Goal: Use online tool/utility: Use online tool/utility

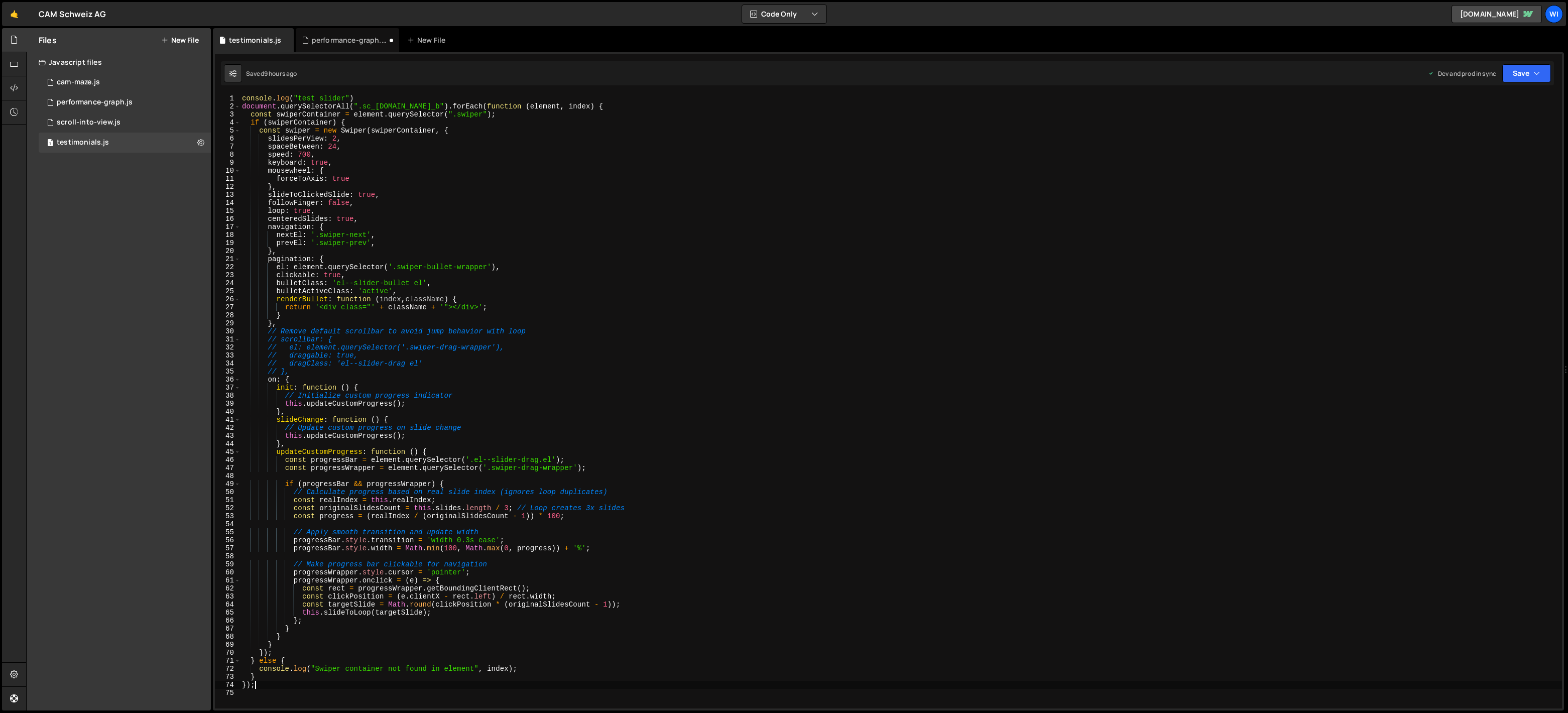
scroll to position [0, 1]
click at [401, 225] on div "console . log ( "test slider" ) document . querySelectorAll ( ".sc_[DOMAIN_NAME…" at bounding box center [901, 409] width 1322 height 630
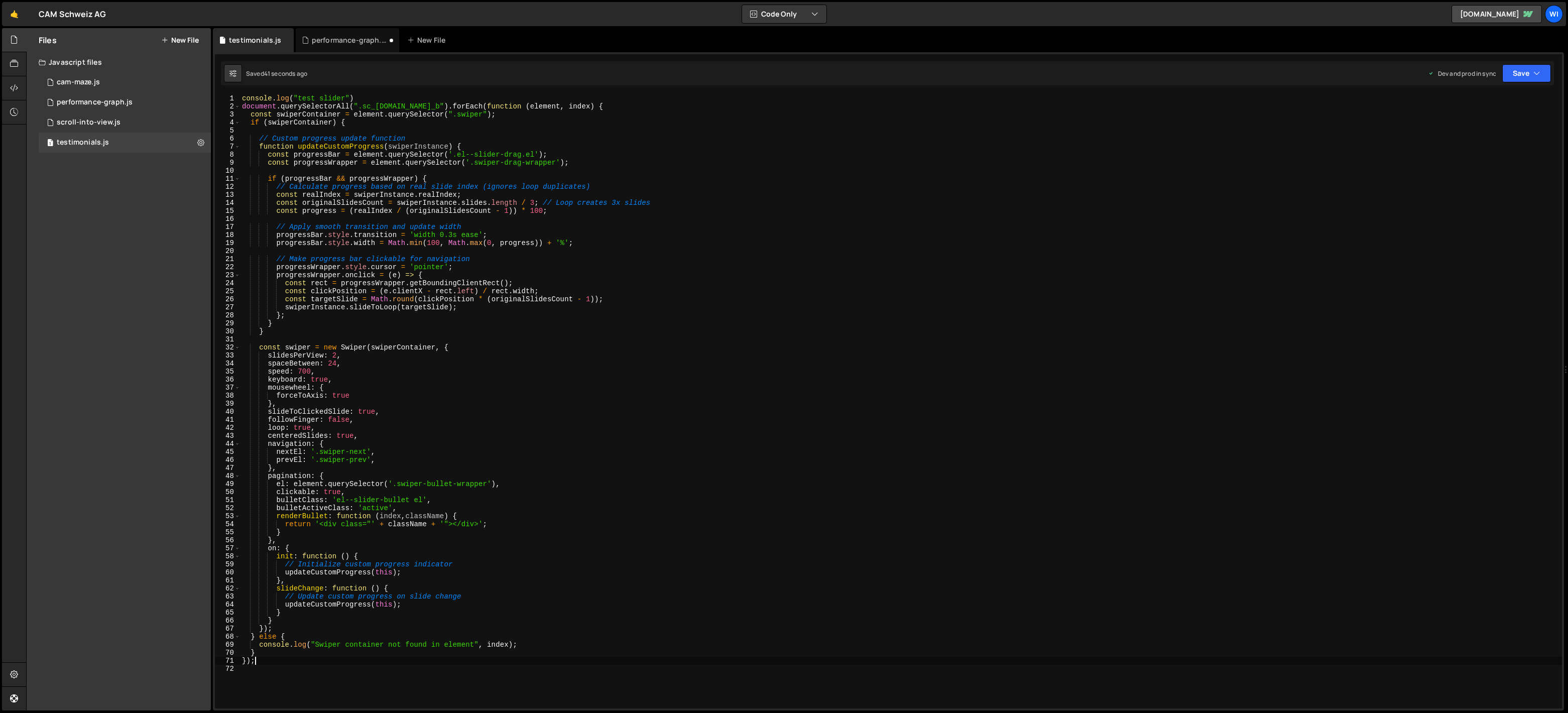
click at [545, 312] on div "console . log ( "test slider" ) document . querySelectorAll ( ".sc_[DOMAIN_NAME…" at bounding box center [901, 409] width 1322 height 630
paste textarea
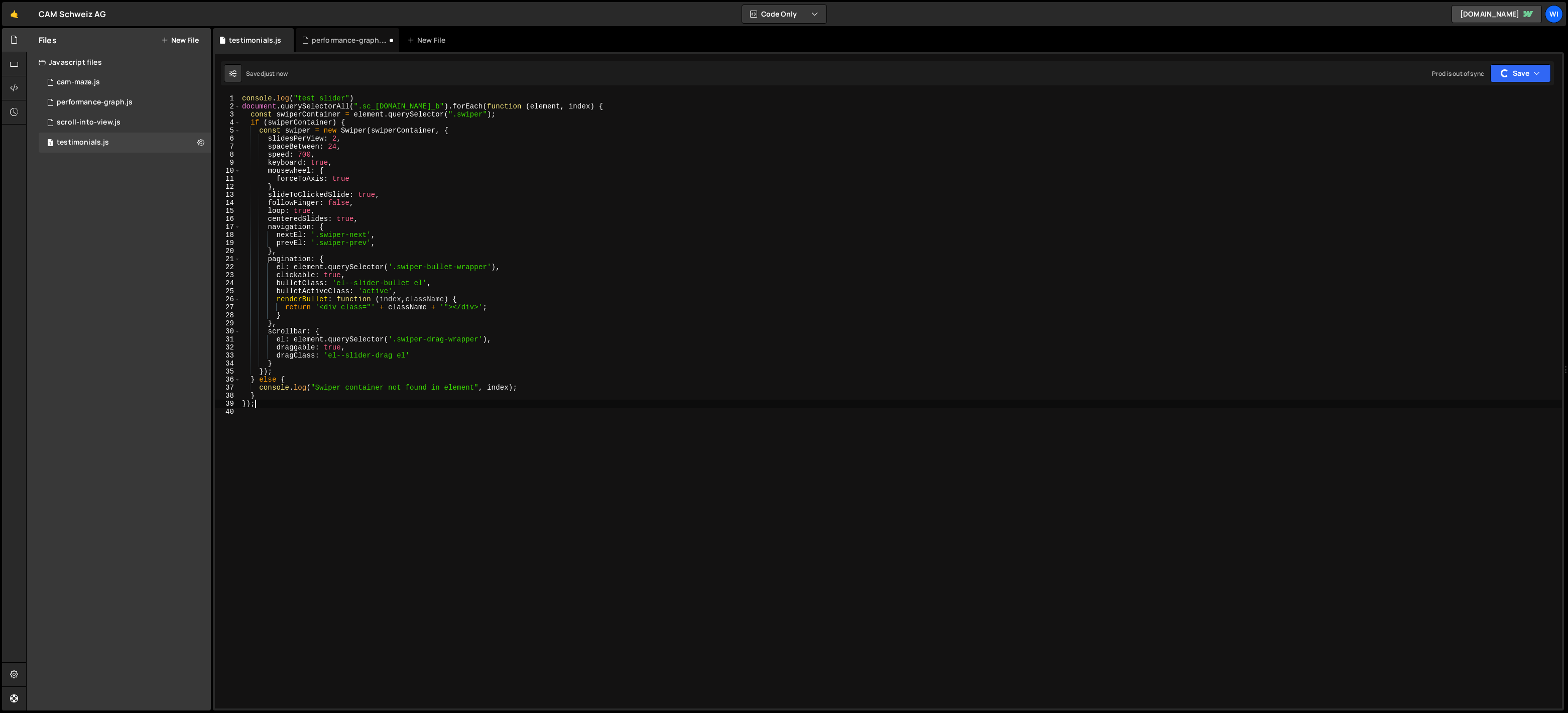
click at [389, 98] on div "console . log ( "test slider" ) document . querySelectorAll ( ".sc_[DOMAIN_NAME…" at bounding box center [901, 409] width 1322 height 630
type textarea "console.log("test slider")"
click at [295, 364] on div "document . querySelectorAll ( ".sc_[DOMAIN_NAME]_b" ) . forEach ( function ( el…" at bounding box center [901, 409] width 1322 height 630
click at [483, 343] on div "document . querySelectorAll ( ".sc_[DOMAIN_NAME]_b" ) . forEach ( function ( el…" at bounding box center [901, 409] width 1322 height 630
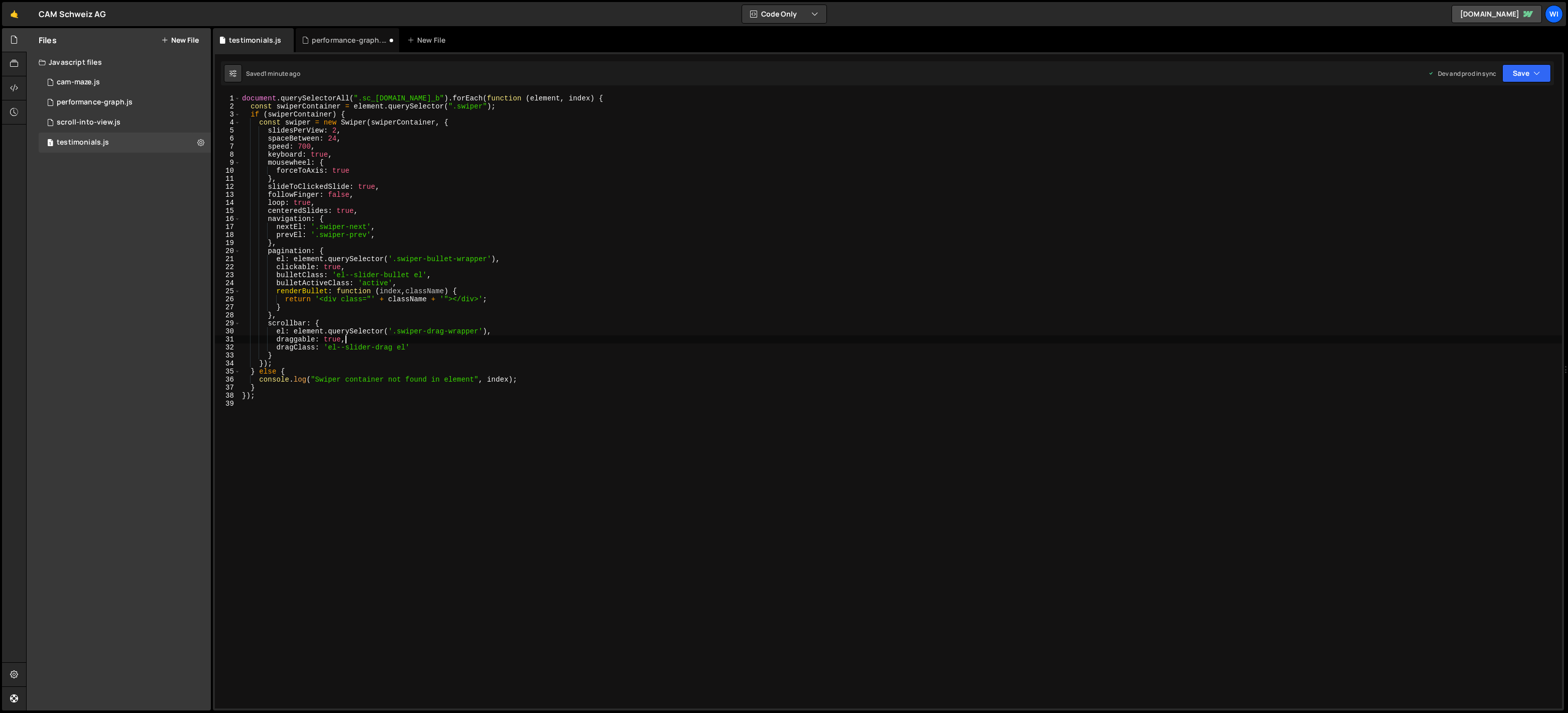
click at [477, 346] on div "document . querySelectorAll ( ".sc_[DOMAIN_NAME]_b" ) . forEach ( function ( el…" at bounding box center [901, 409] width 1322 height 630
click at [323, 362] on div "document . querySelectorAll ( ".sc_[DOMAIN_NAME]_b" ) . forEach ( function ( el…" at bounding box center [901, 409] width 1322 height 630
click at [318, 352] on div "document . querySelectorAll ( ".sc_[DOMAIN_NAME]_b" ) . forEach ( function ( el…" at bounding box center [901, 409] width 1322 height 630
type textarea "}"
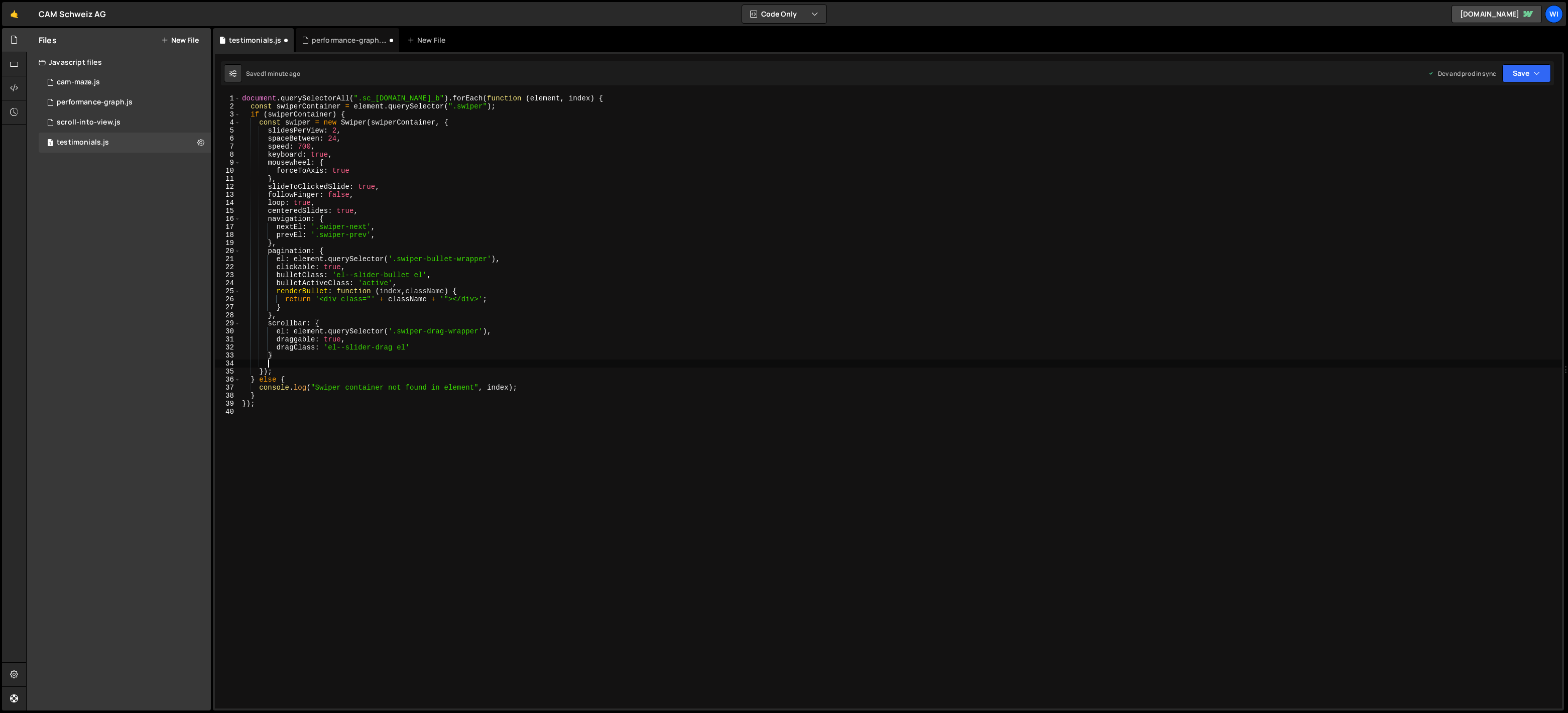
paste textarea "}"
click at [328, 354] on div "document . querySelectorAll ( ".sc_[DOMAIN_NAME]_b" ) . forEach ( function ( el…" at bounding box center [901, 409] width 1322 height 630
click at [657, 99] on div "document . querySelectorAll ( ".sc_[DOMAIN_NAME]_b" ) . forEach ( function ( el…" at bounding box center [901, 409] width 1322 height 630
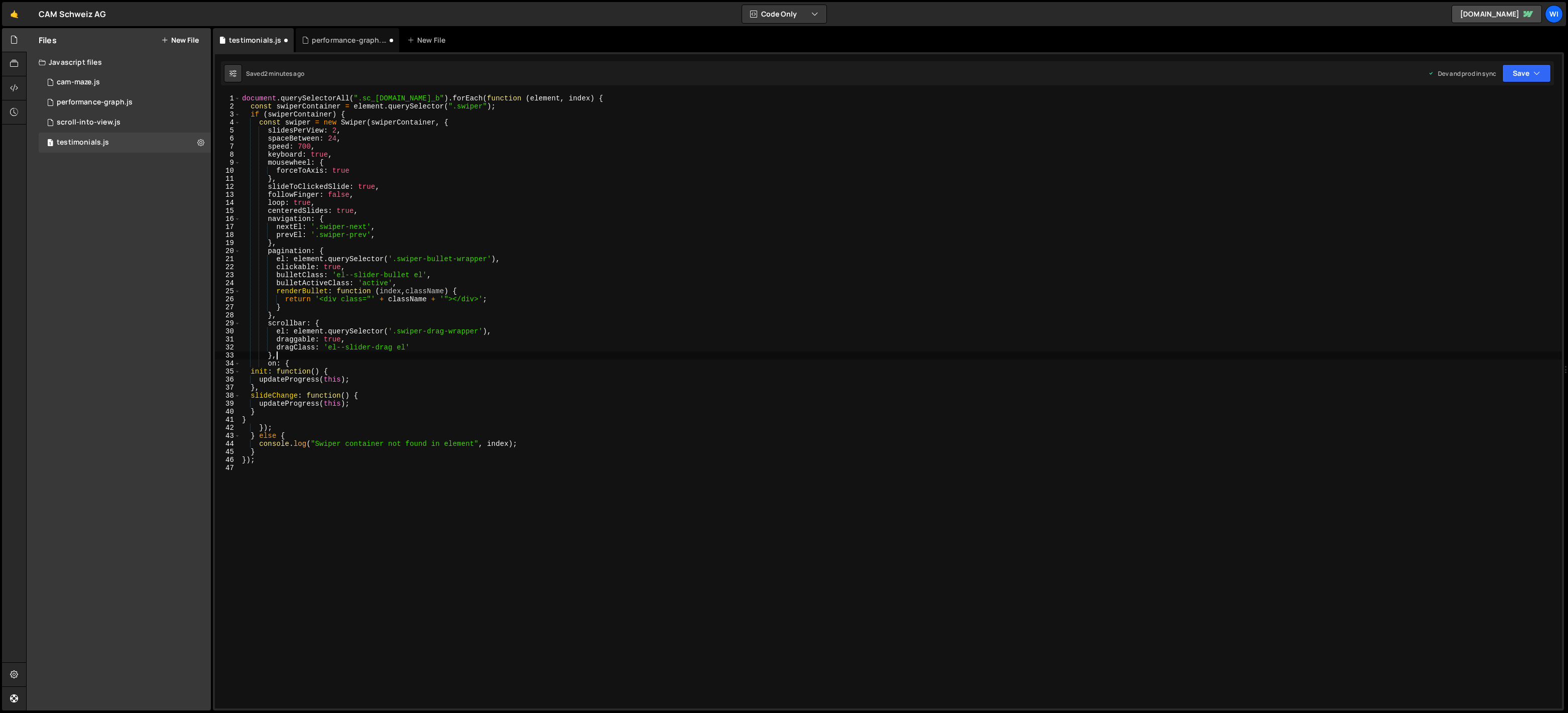
type textarea "document.querySelectorAll(".sc_[DOMAIN_NAME]_b").forEach(function (element, ind…"
paste textarea "}"
type textarea "}"
paste textarea "}"
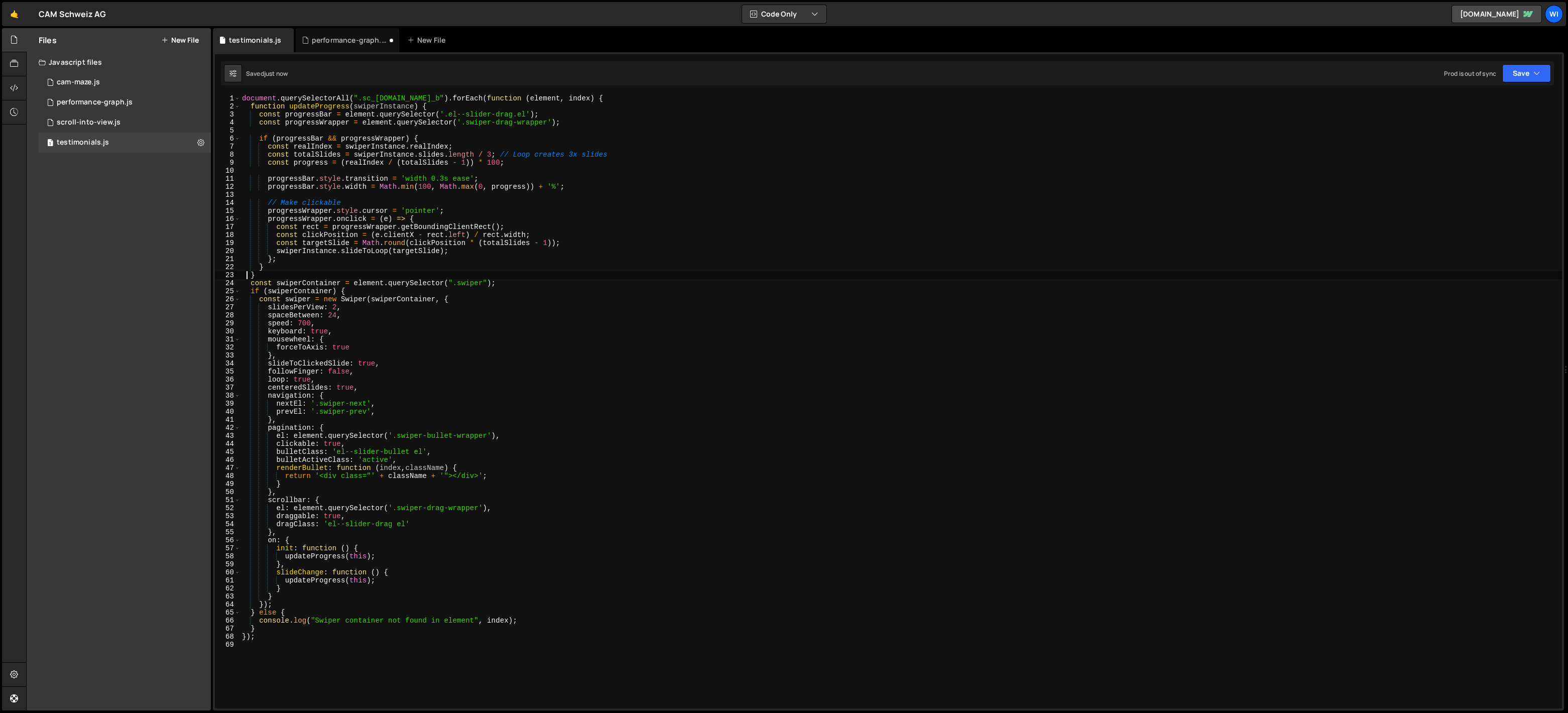
click at [323, 270] on div "document . querySelectorAll ( ".sc_[DOMAIN_NAME]_b" ) . forEach ( function ( el…" at bounding box center [901, 409] width 1322 height 630
type textarea "}"
drag, startPoint x: 295, startPoint y: 611, endPoint x: 320, endPoint y: 589, distance: 33.3
click at [294, 611] on div "document . querySelectorAll ( ".sc_[DOMAIN_NAME]_b" ) . forEach ( function ( el…" at bounding box center [901, 409] width 1322 height 630
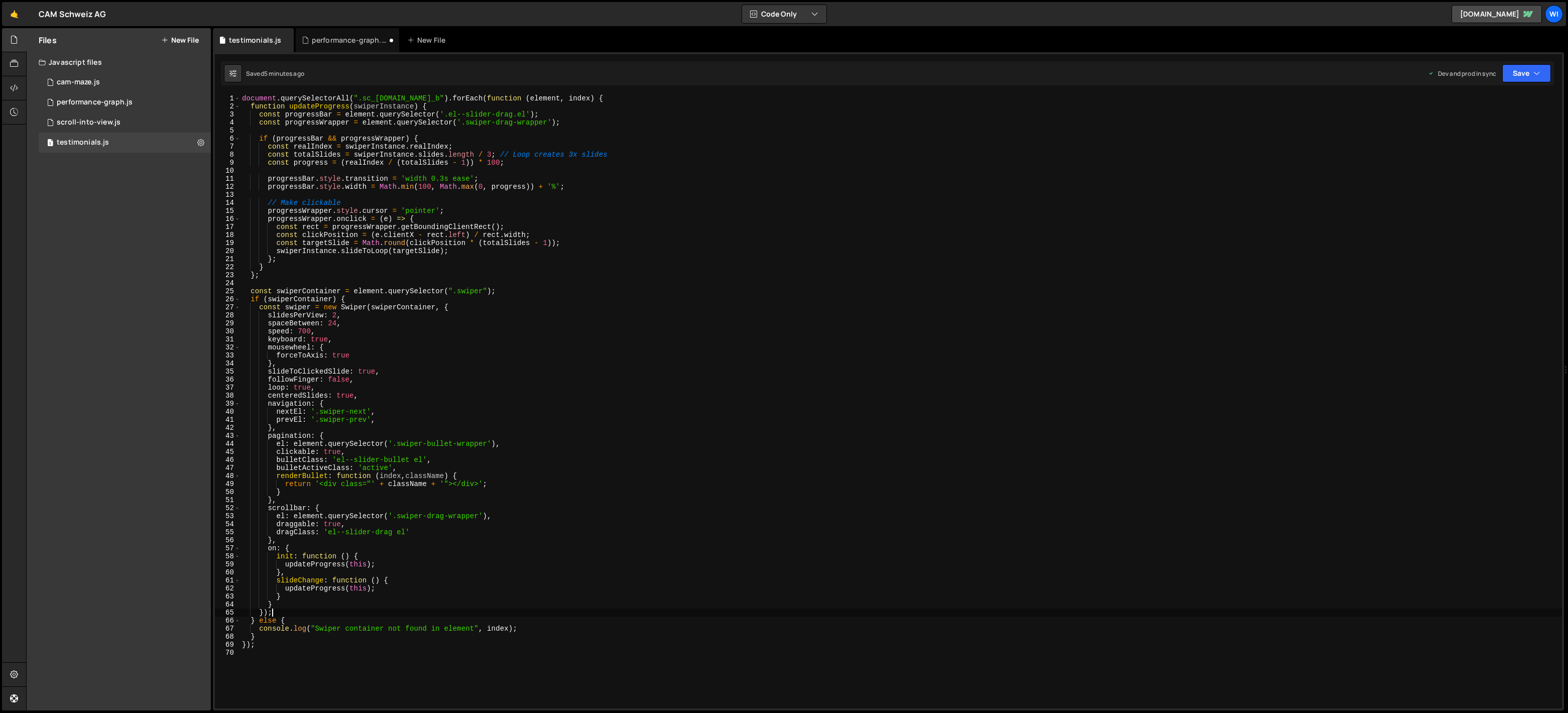
click at [268, 546] on div "document . querySelectorAll ( ".sc_[DOMAIN_NAME]_b" ) . forEach ( function ( el…" at bounding box center [901, 409] width 1322 height 630
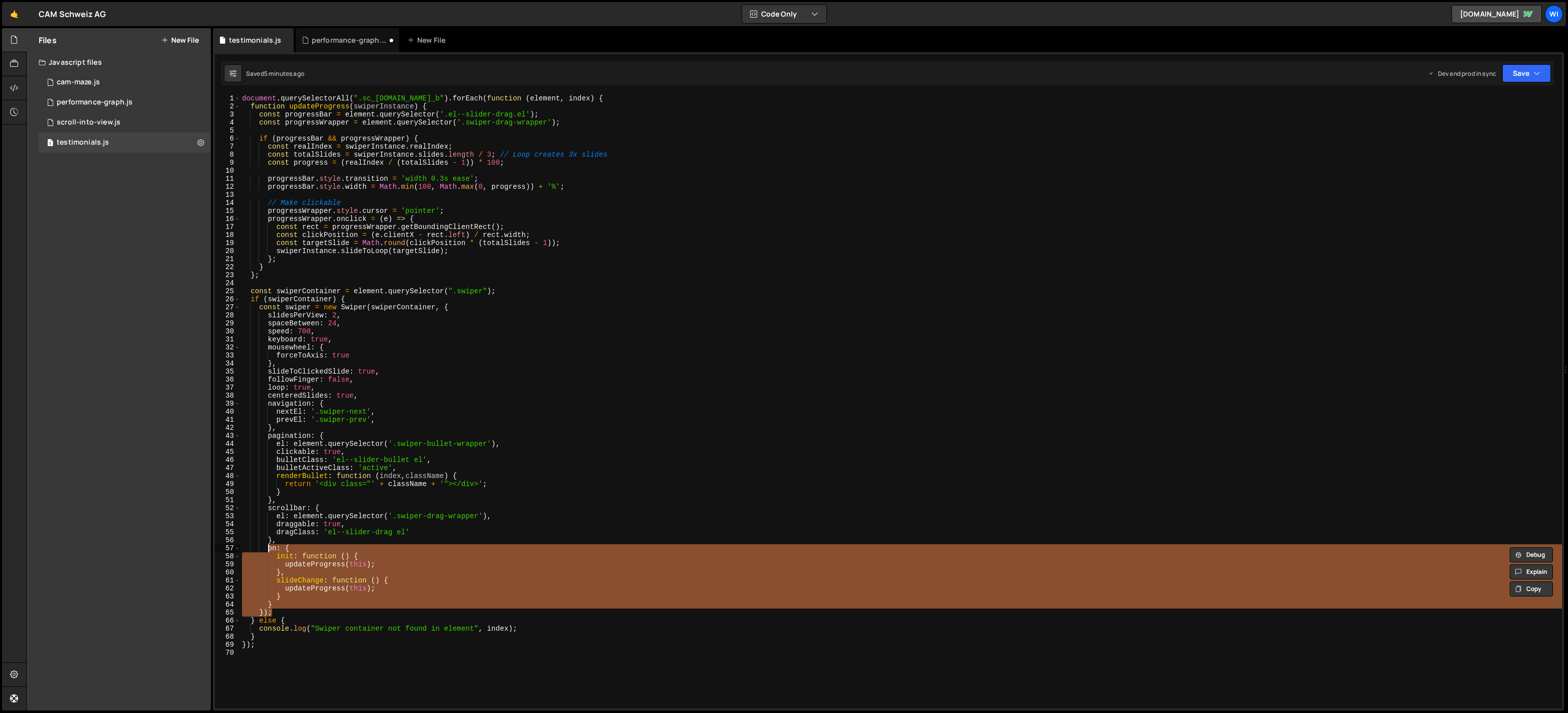
click at [274, 599] on div "document . querySelectorAll ( ".sc_[DOMAIN_NAME]_b" ) . forEach ( function ( el…" at bounding box center [901, 401] width 1322 height 614
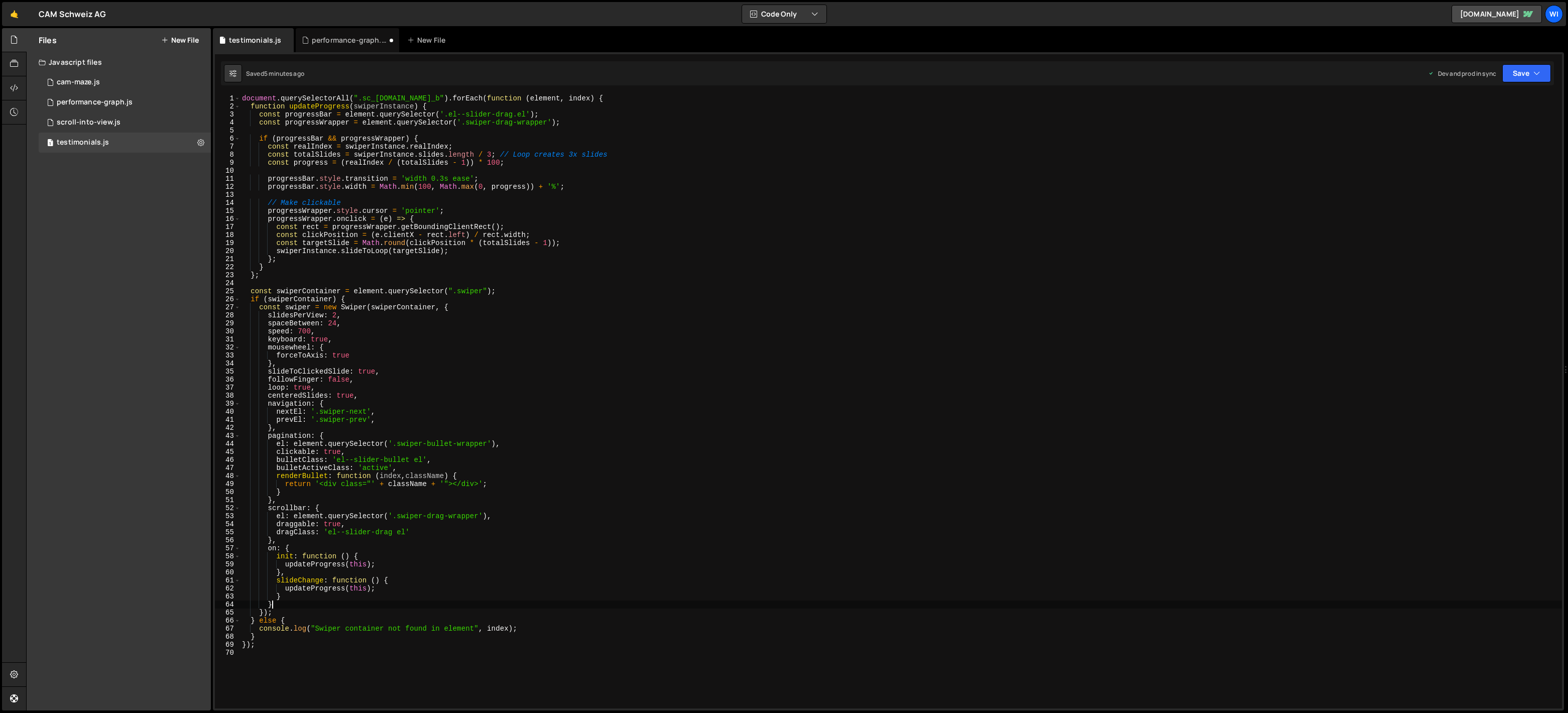
click at [275, 603] on div "document . querySelectorAll ( ".sc_[DOMAIN_NAME]_b" ) . forEach ( function ( el…" at bounding box center [901, 409] width 1322 height 630
click at [268, 551] on div "document . querySelectorAll ( ".sc_[DOMAIN_NAME]_b" ) . forEach ( function ( el…" at bounding box center [901, 409] width 1322 height 630
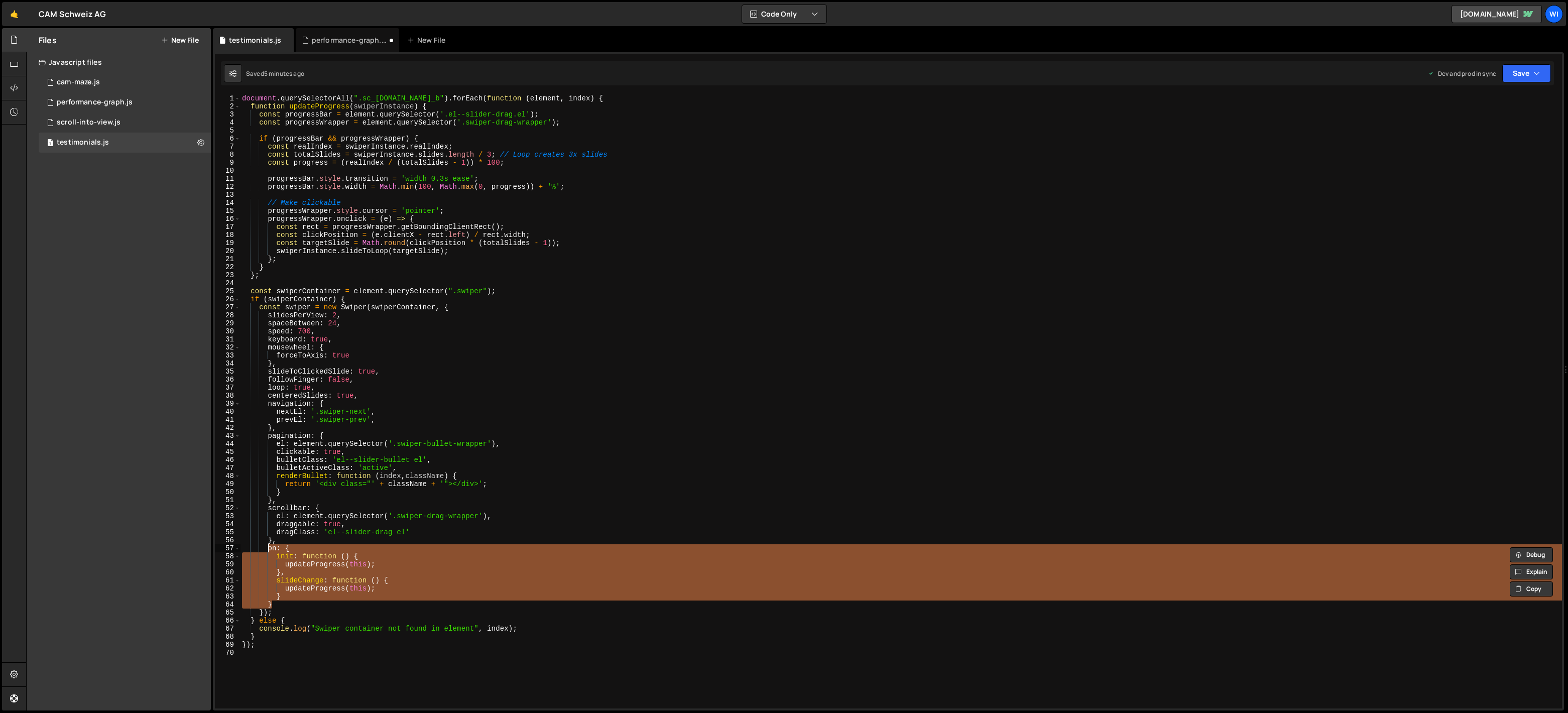
paste textarea "}"
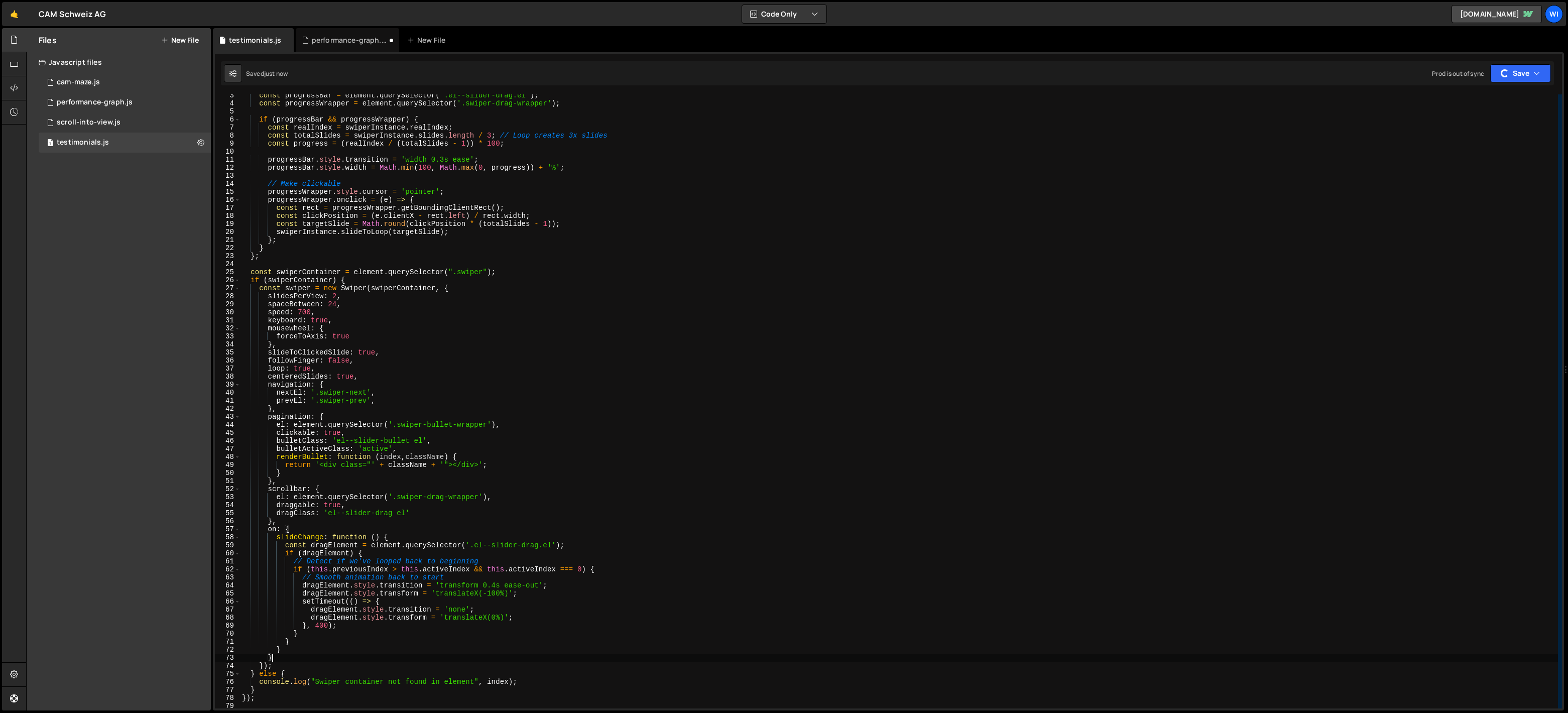
scroll to position [32, 0]
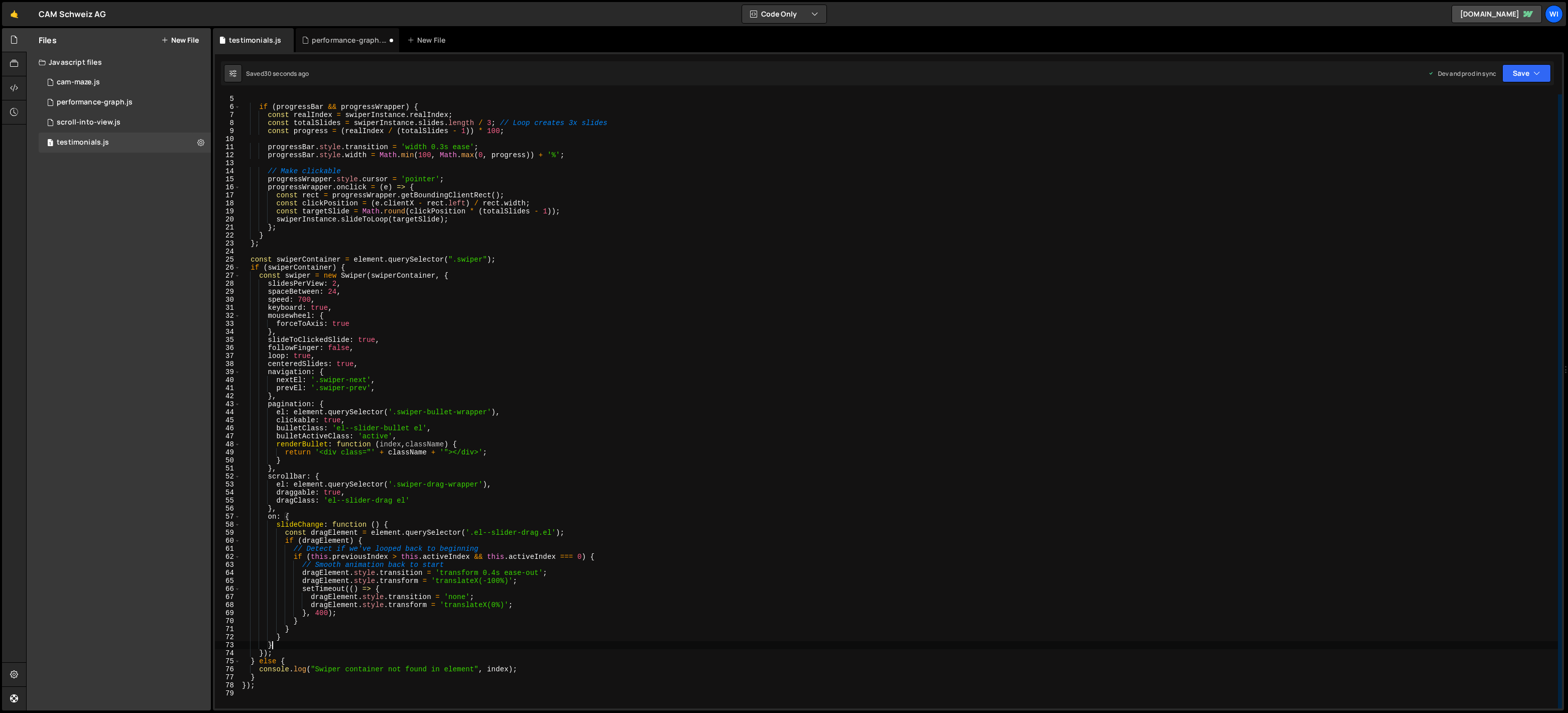
click at [500, 326] on div "const progressWrapper = element . querySelector ( '.swiper-drag-wrapper' ) ; if…" at bounding box center [898, 402] width 1318 height 630
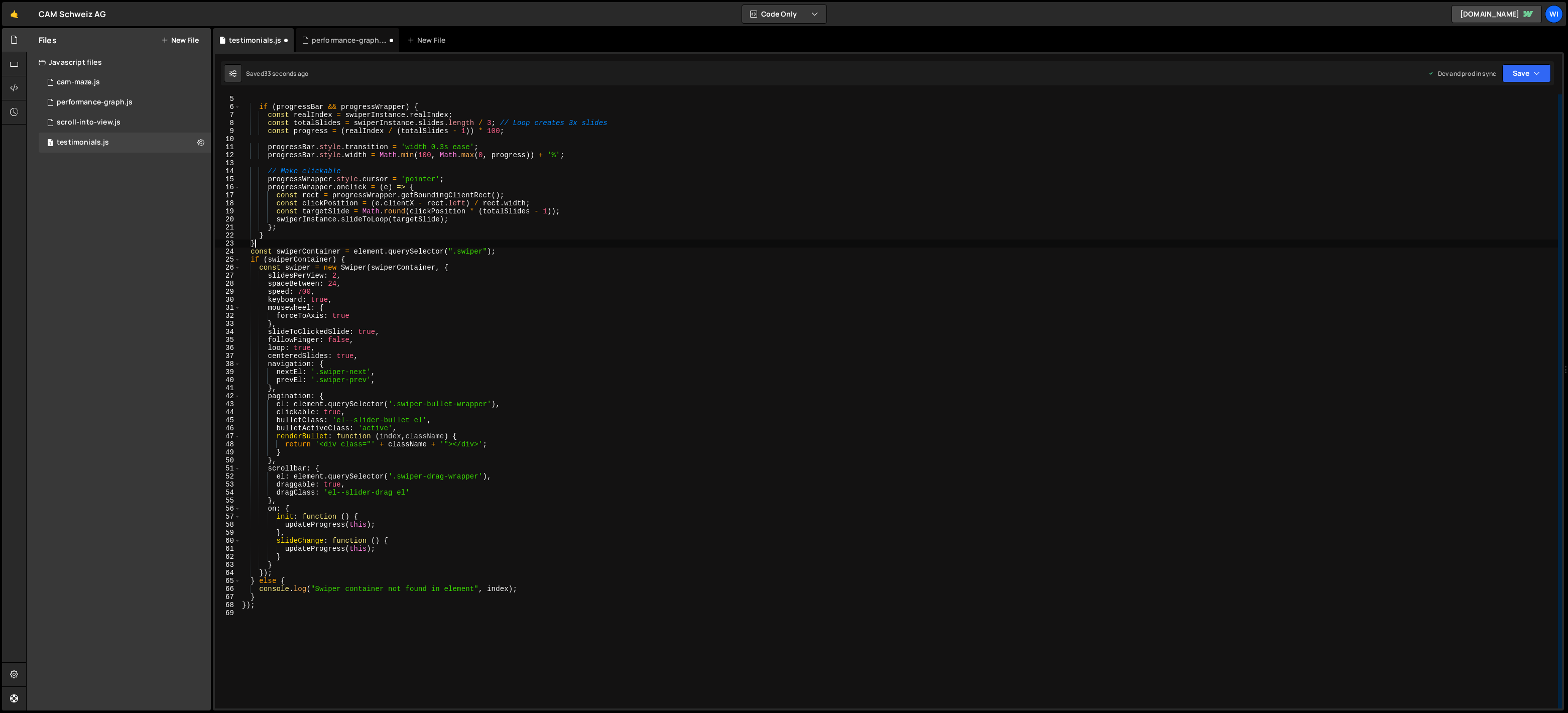
type textarea "});"
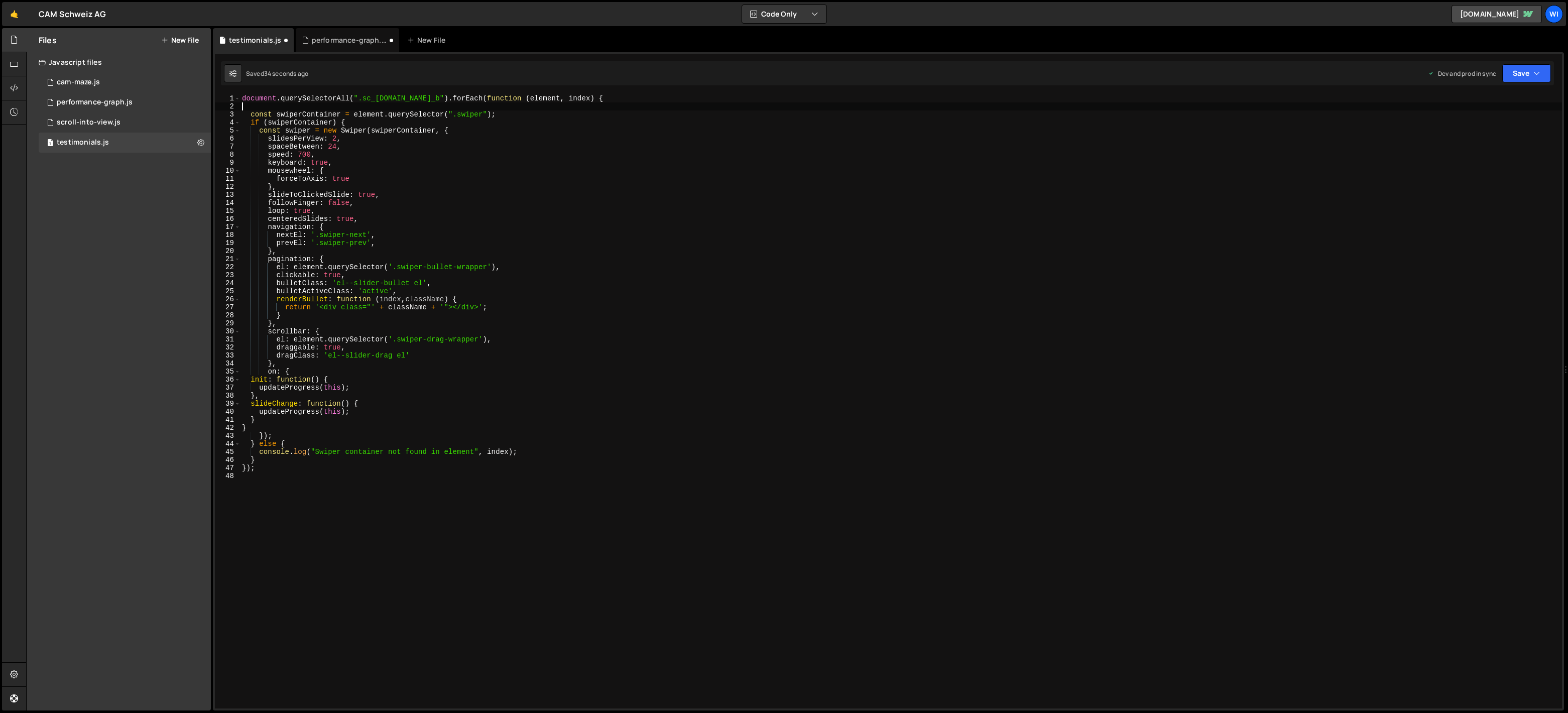
scroll to position [0, 0]
type textarea "}"
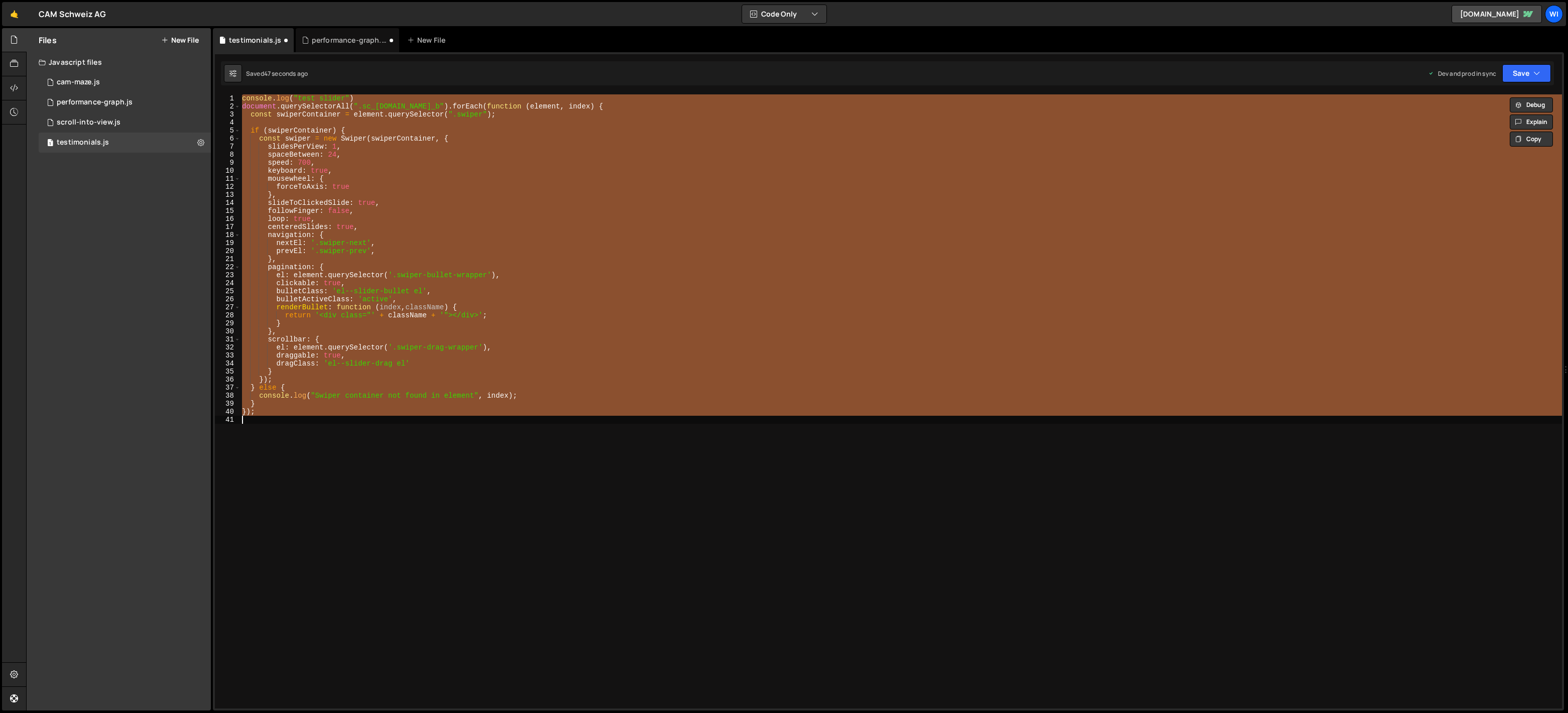
type textarea "centeredSlides: true"
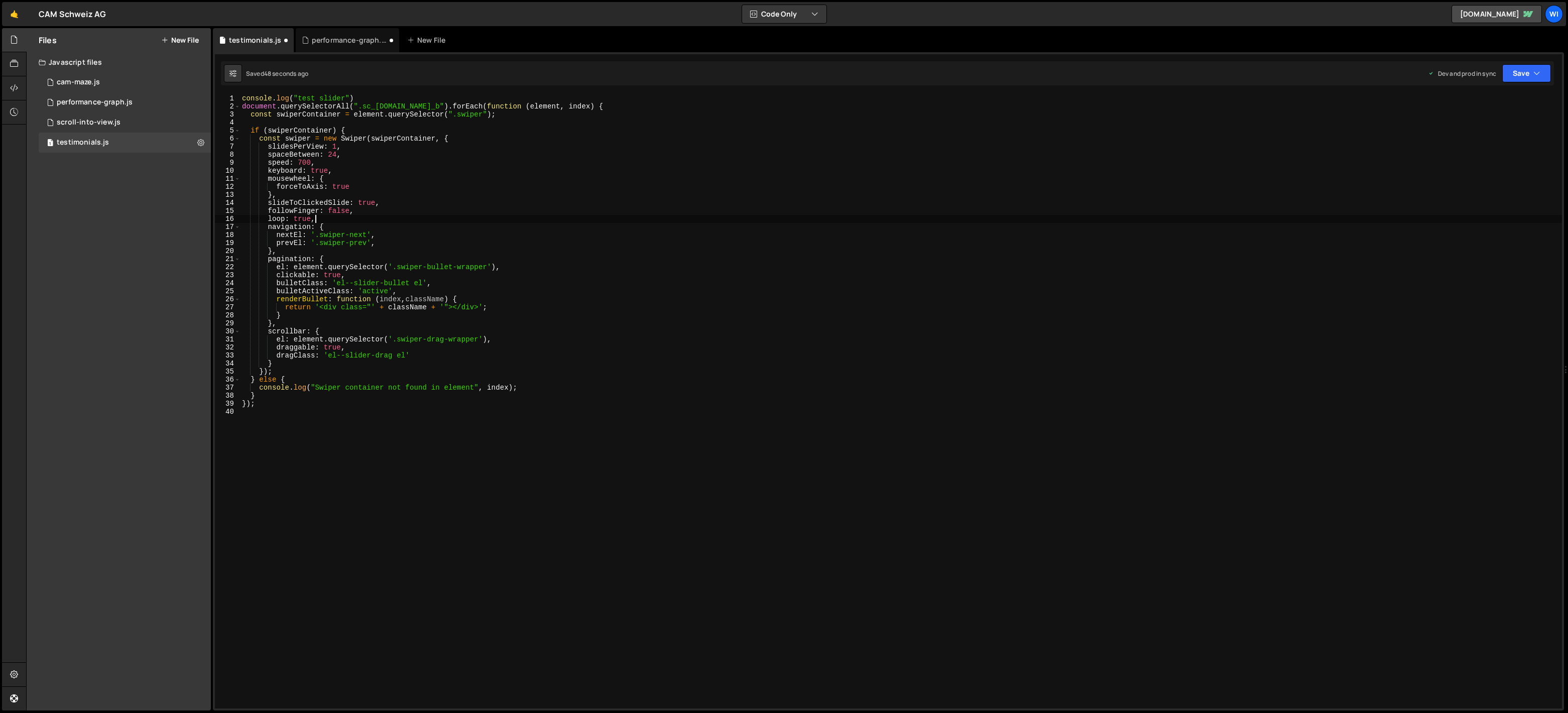
type textarea "loop: true"
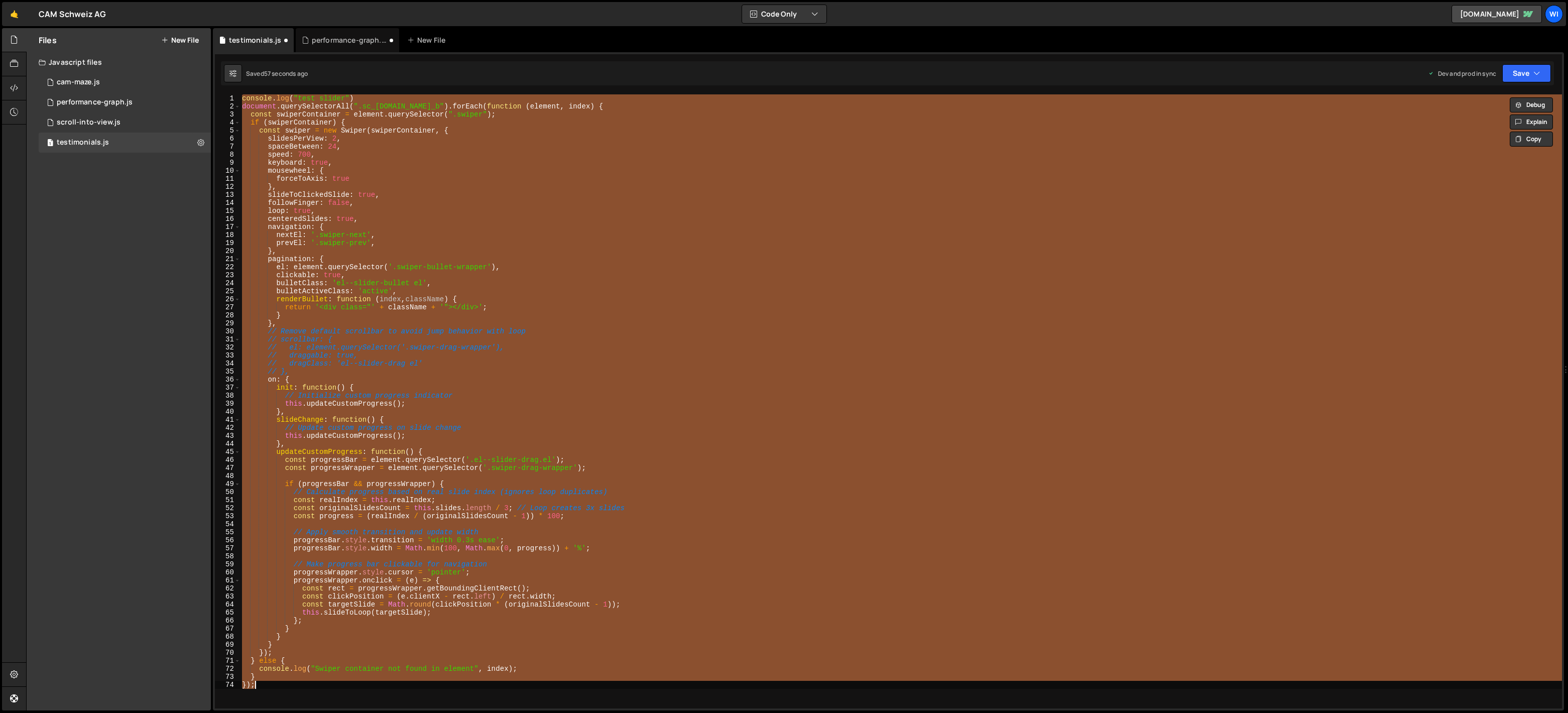
type textarea "});"
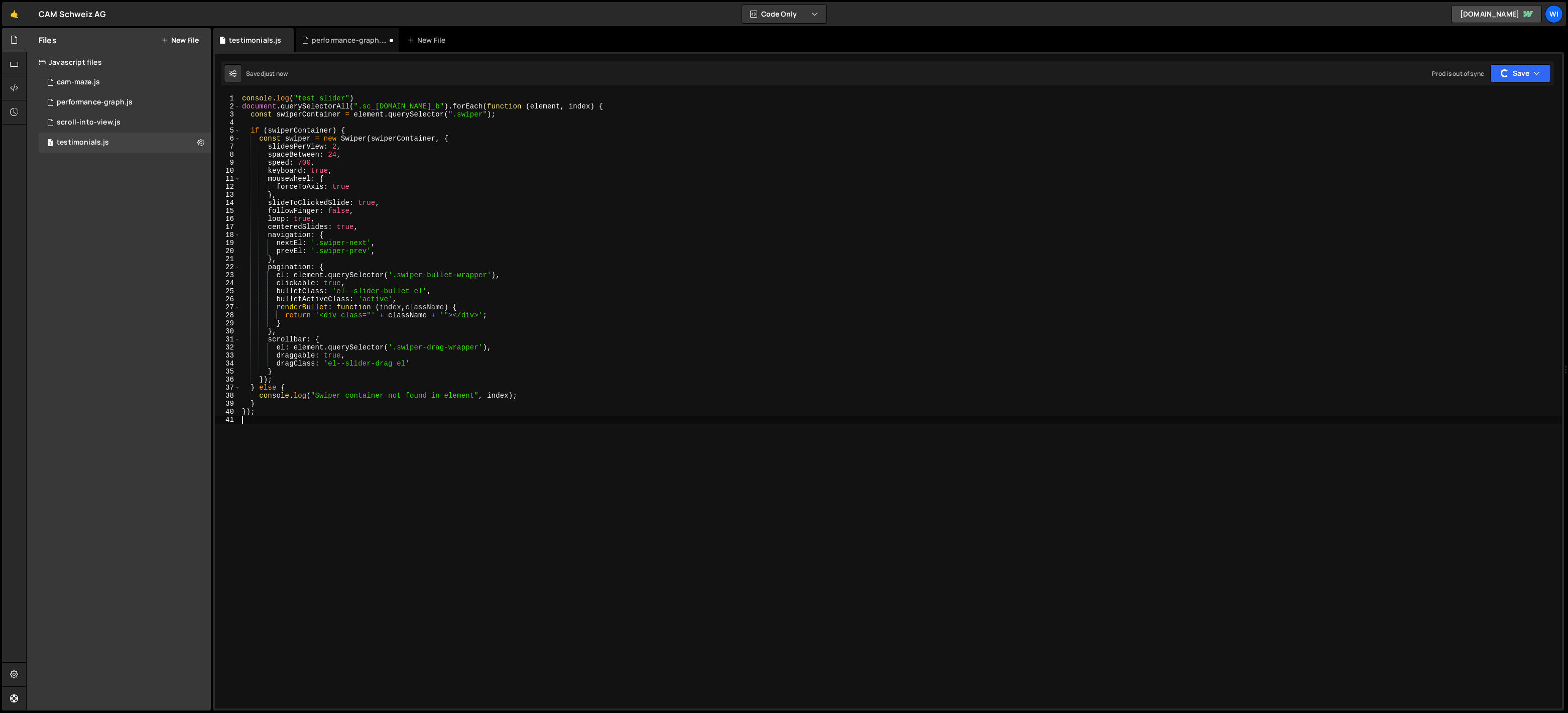
click at [362, 96] on div "console . log ( "test slider" ) document . querySelectorAll ( ".sc_[DOMAIN_NAME…" at bounding box center [901, 409] width 1322 height 630
type textarea "console.log("test slider")"
click at [340, 312] on div "document . querySelectorAll ( ".sc_[DOMAIN_NAME]_b" ) . forEach ( function ( el…" at bounding box center [901, 409] width 1322 height 630
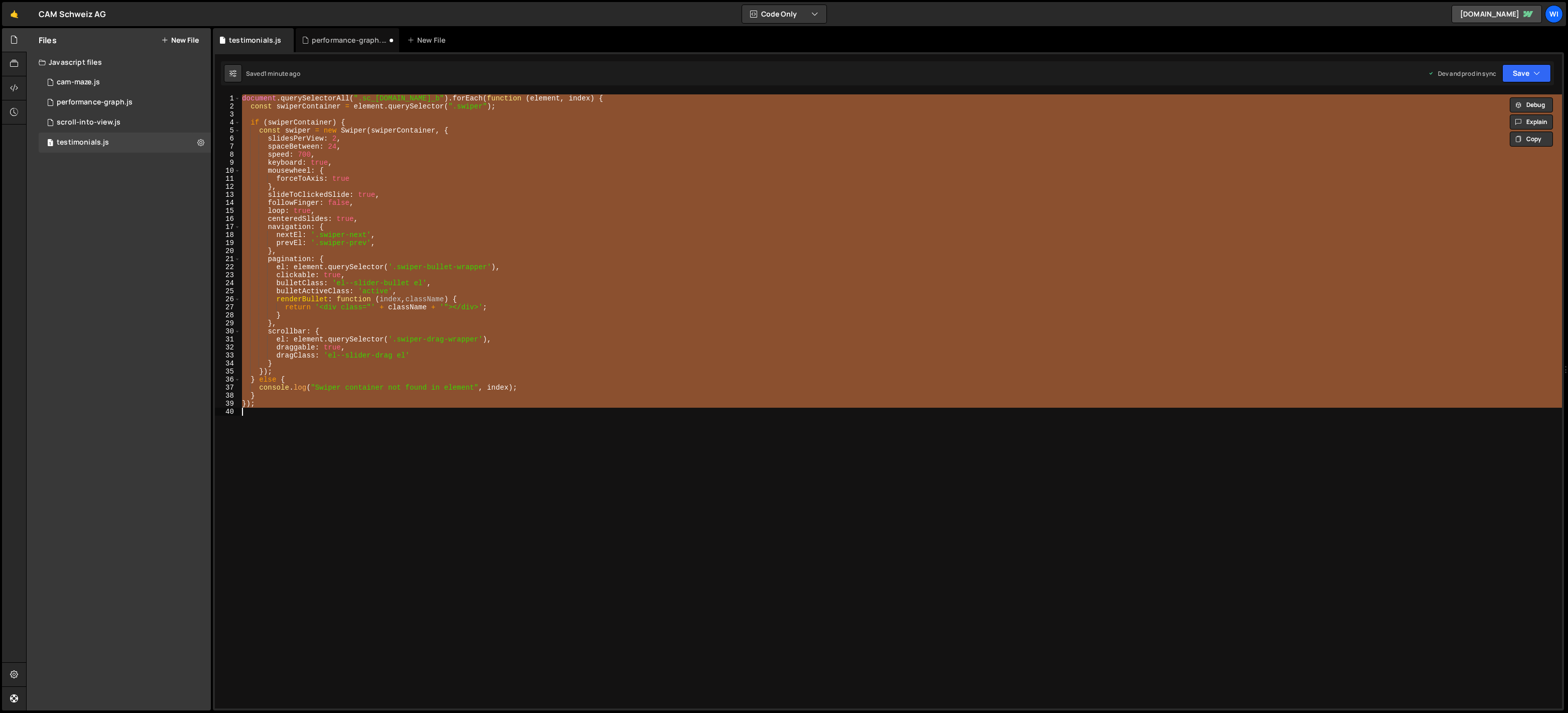
click at [545, 286] on div "document . querySelectorAll ( ".sc_[DOMAIN_NAME]_b" ) . forEach ( function ( el…" at bounding box center [901, 401] width 1322 height 614
paste textarea
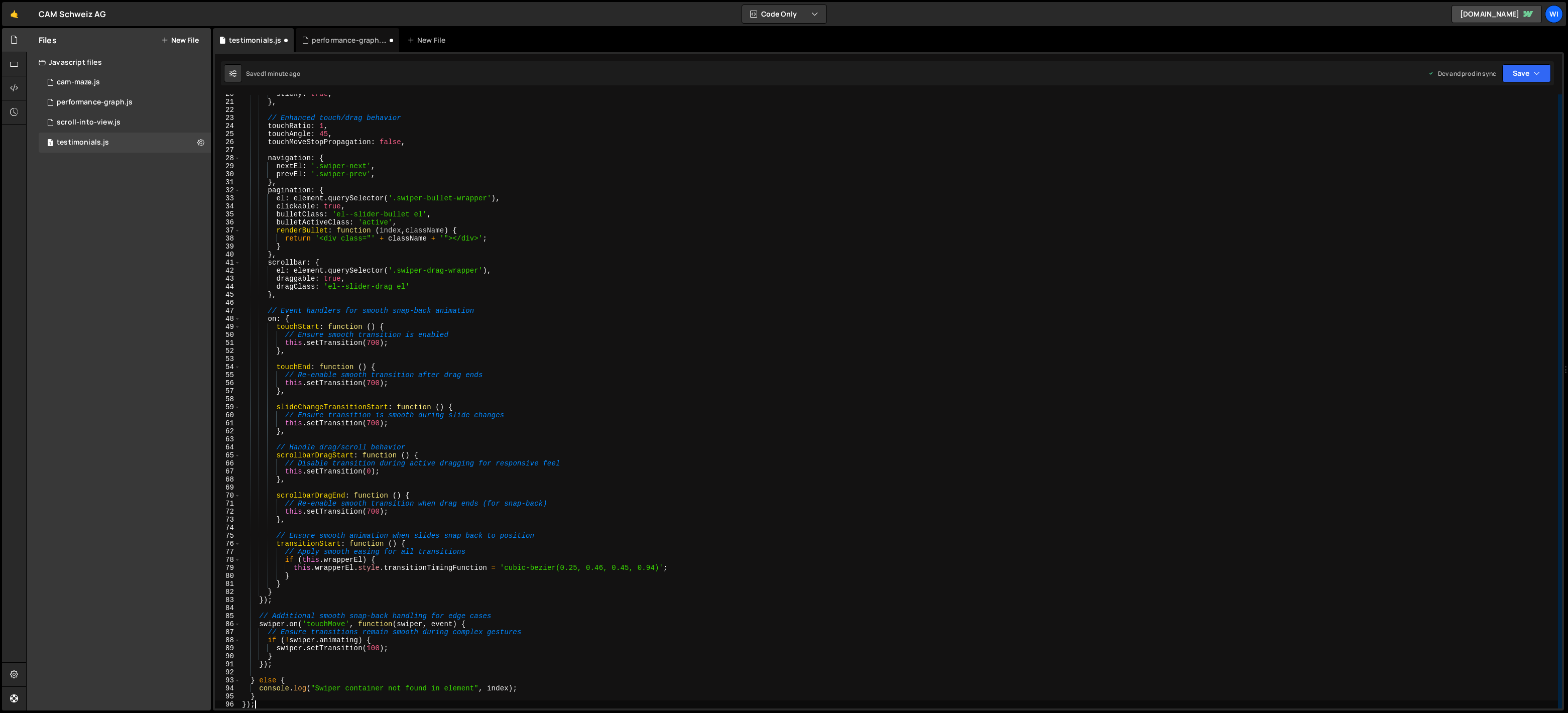
type textarea "}"
click at [486, 306] on div "sticky : true , } , // Enhanced touch/drag behavior touchRatio : 1 , touchAngle…" at bounding box center [898, 405] width 1318 height 630
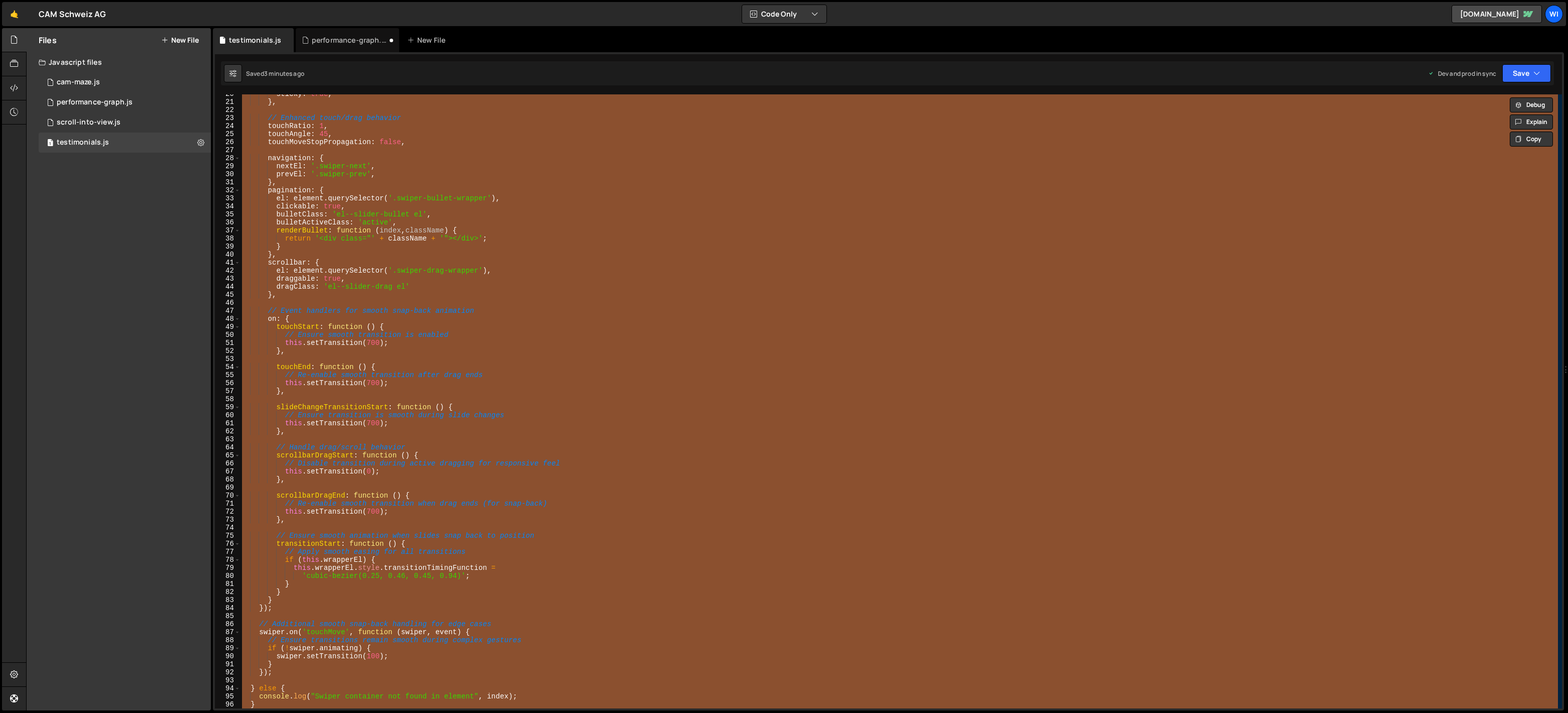
paste textarea
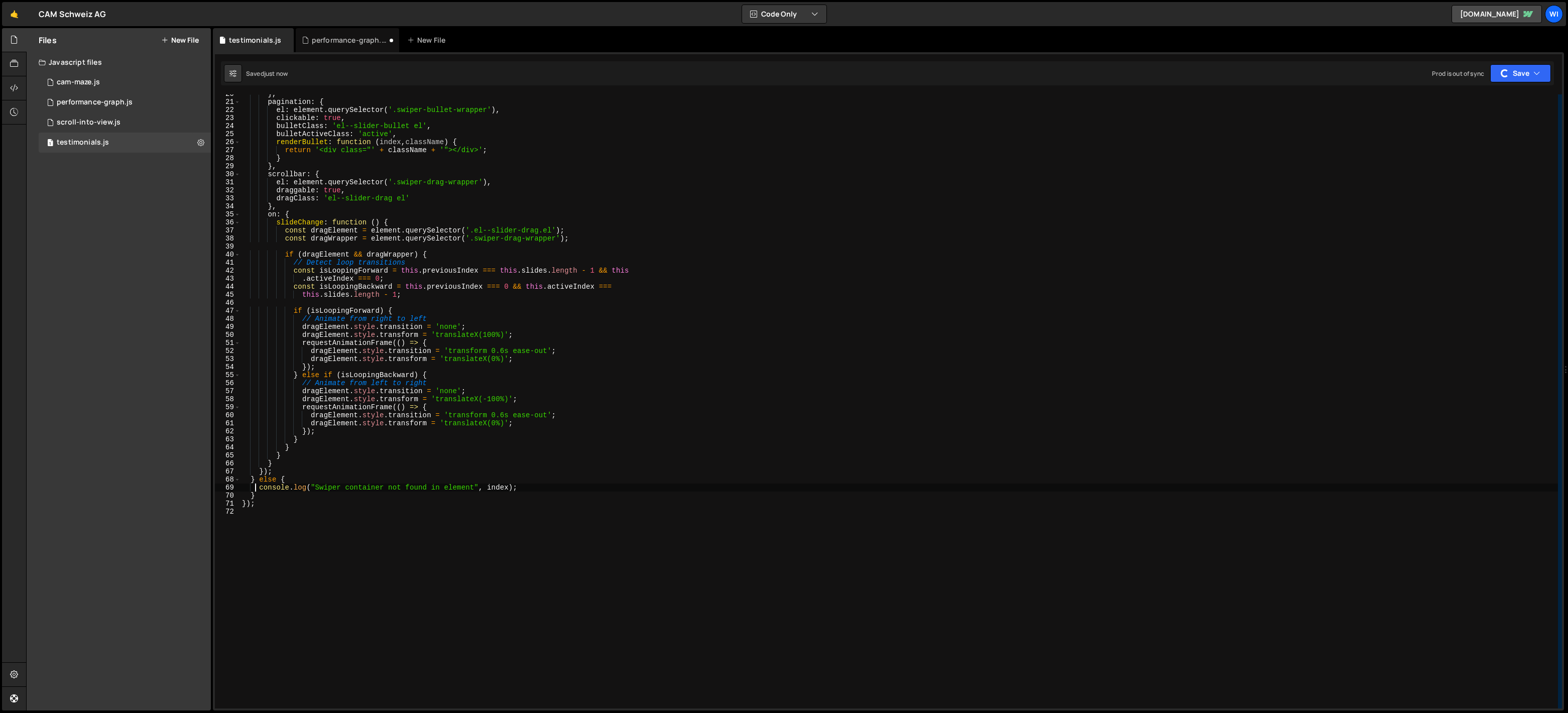
scroll to position [0, 1]
click at [603, 254] on div "} , pagination : { el : element . querySelector ( '.swiper-bullet-wrapper' ) , …" at bounding box center [898, 405] width 1318 height 630
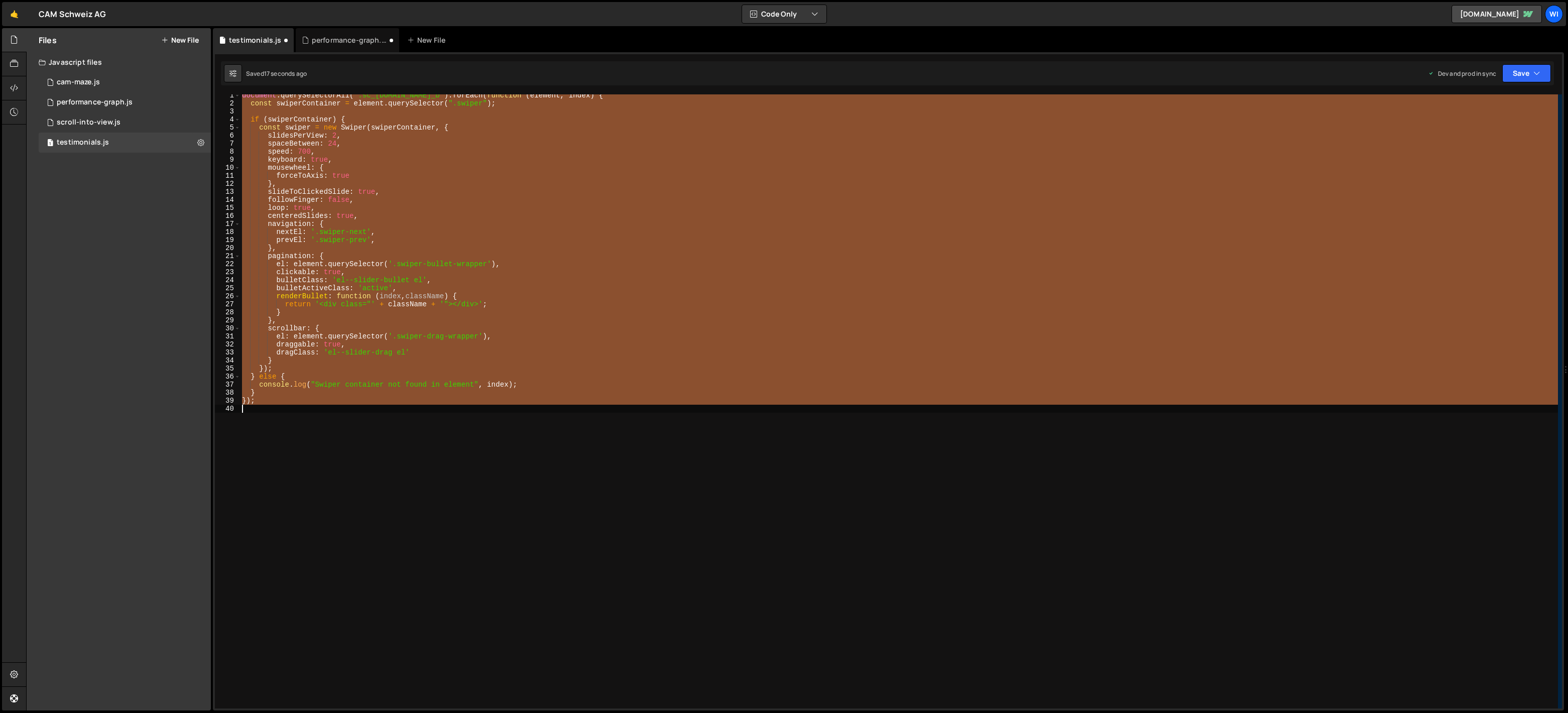
scroll to position [0, 0]
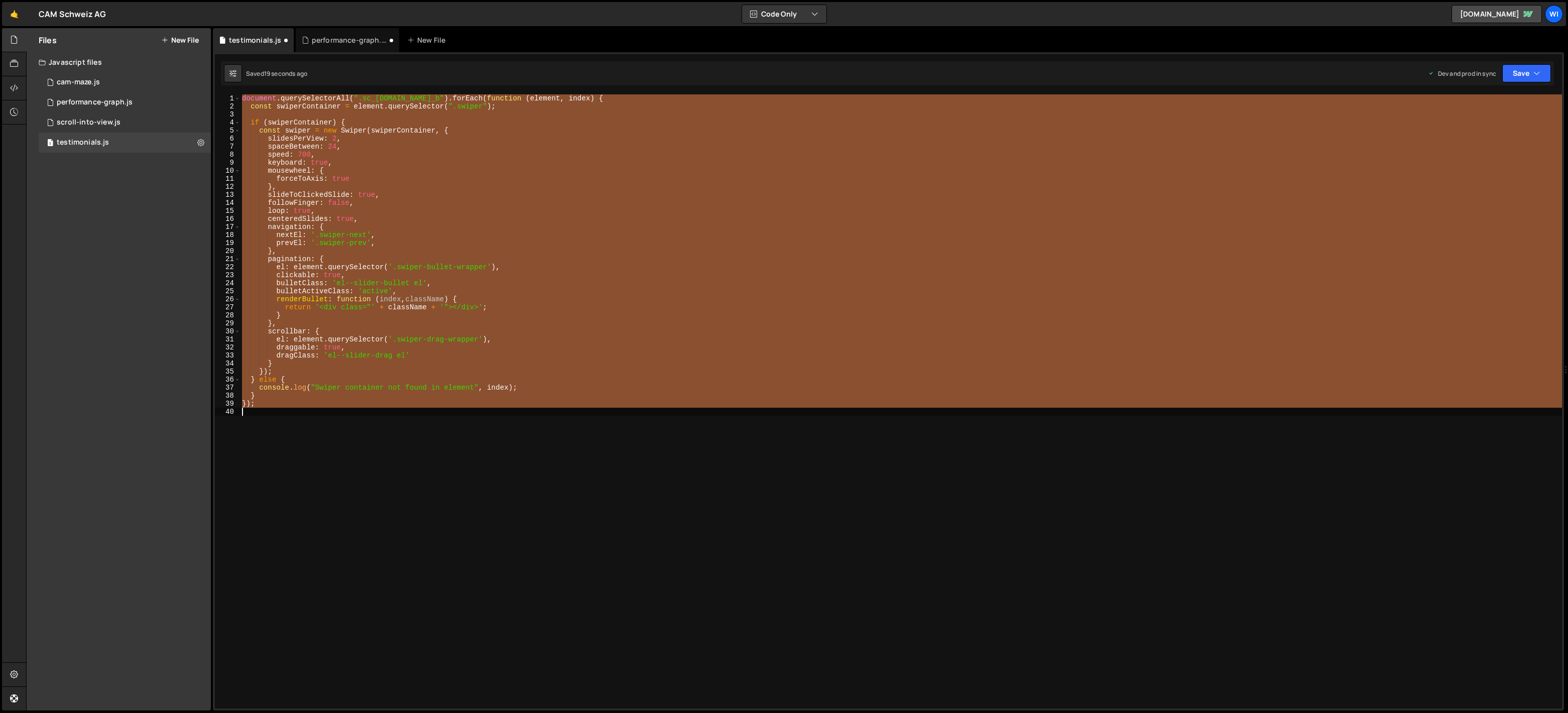
click at [447, 371] on div "document . querySelectorAll ( ".sc_[DOMAIN_NAME]_b" ) . forEach ( function ( el…" at bounding box center [901, 401] width 1322 height 614
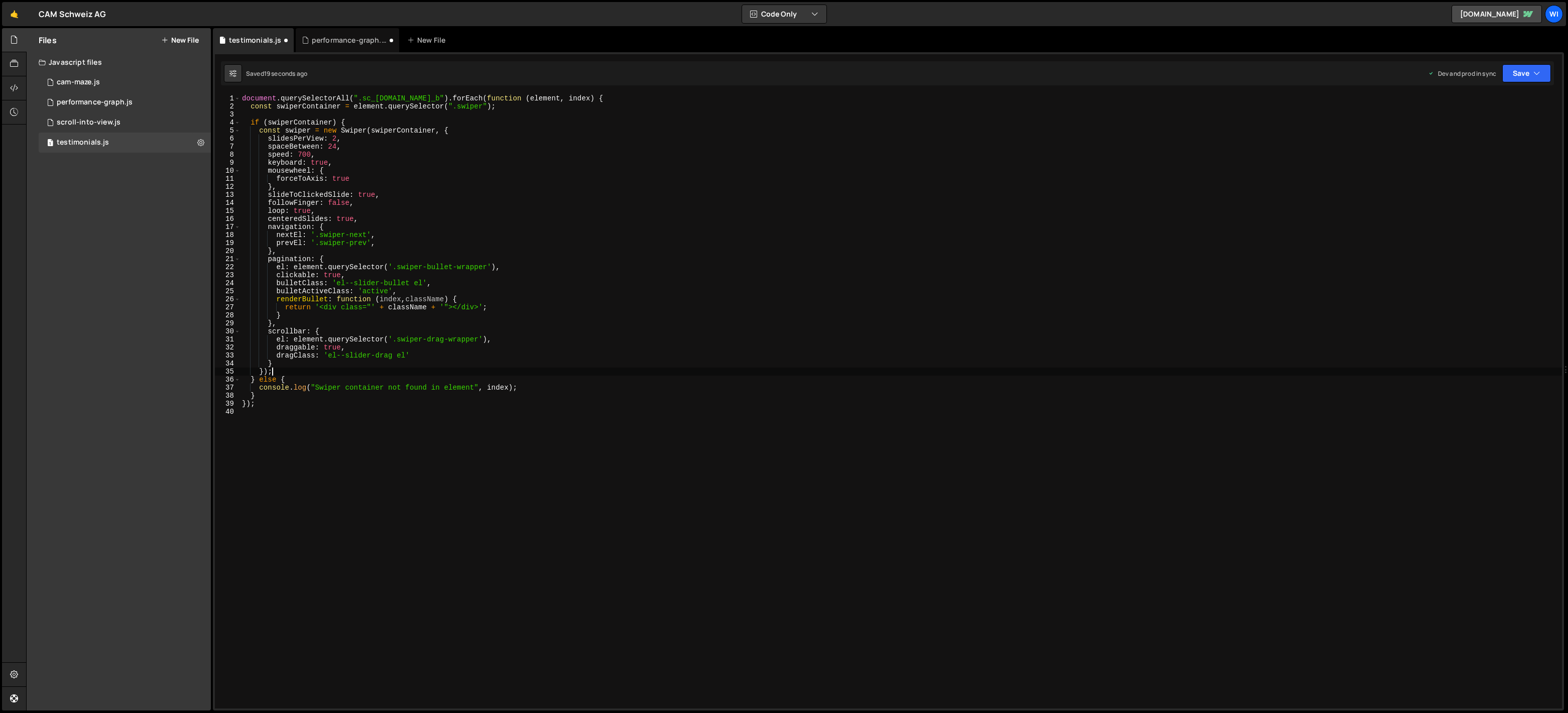
click at [337, 368] on div "document . querySelectorAll ( ".sc_[DOMAIN_NAME]_b" ) . forEach ( function ( el…" at bounding box center [901, 409] width 1322 height 630
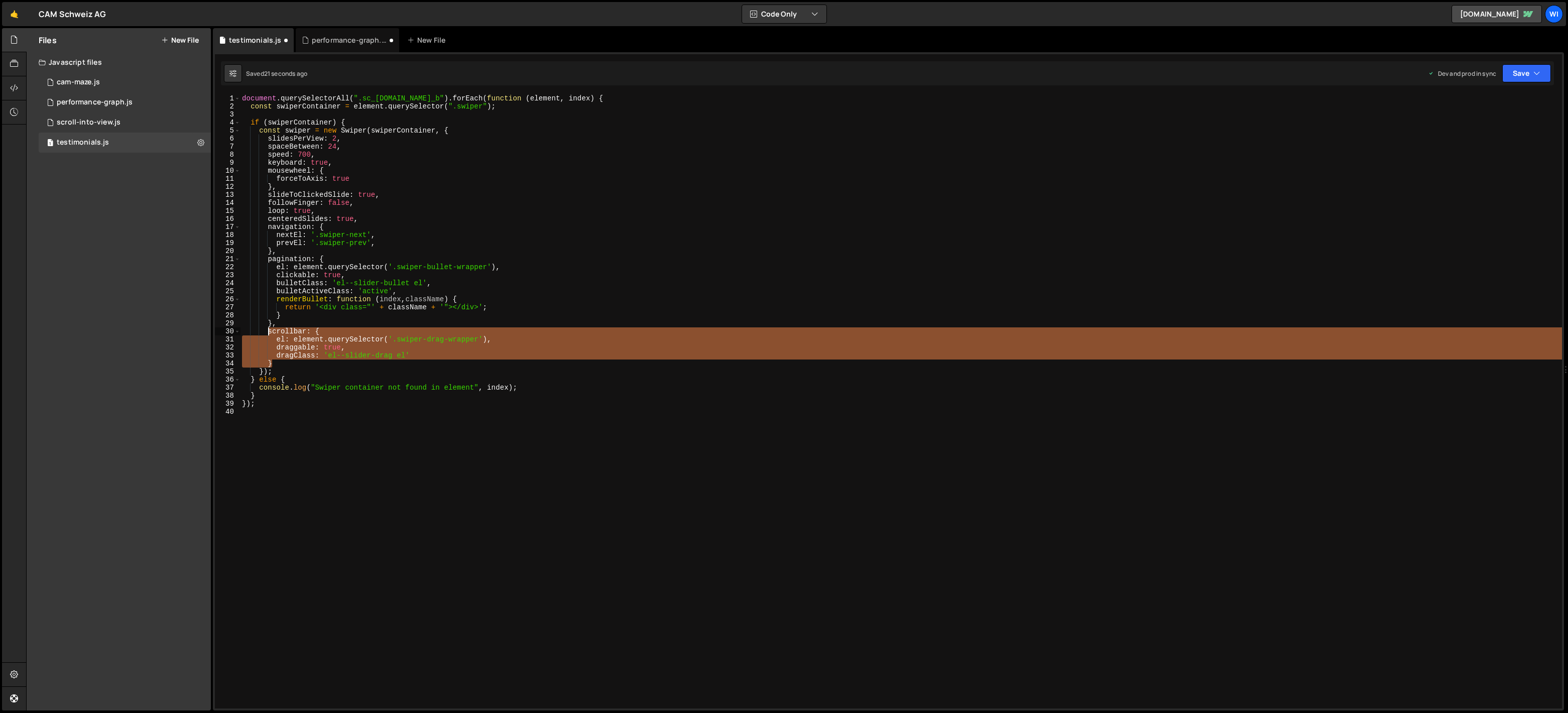
drag, startPoint x: 331, startPoint y: 363, endPoint x: 268, endPoint y: 328, distance: 72.1
click at [268, 328] on div "document . querySelectorAll ( ".sc_[DOMAIN_NAME]_b" ) . forEach ( function ( el…" at bounding box center [901, 409] width 1322 height 630
drag, startPoint x: 268, startPoint y: 331, endPoint x: 327, endPoint y: 342, distance: 60.0
click at [268, 331] on div "document . querySelectorAll ( ".sc_[DOMAIN_NAME]_b" ) . forEach ( function ( el…" at bounding box center [901, 401] width 1322 height 614
click at [309, 322] on div "document . querySelectorAll ( ".sc_[DOMAIN_NAME]_b" ) . forEach ( function ( el…" at bounding box center [901, 409] width 1322 height 630
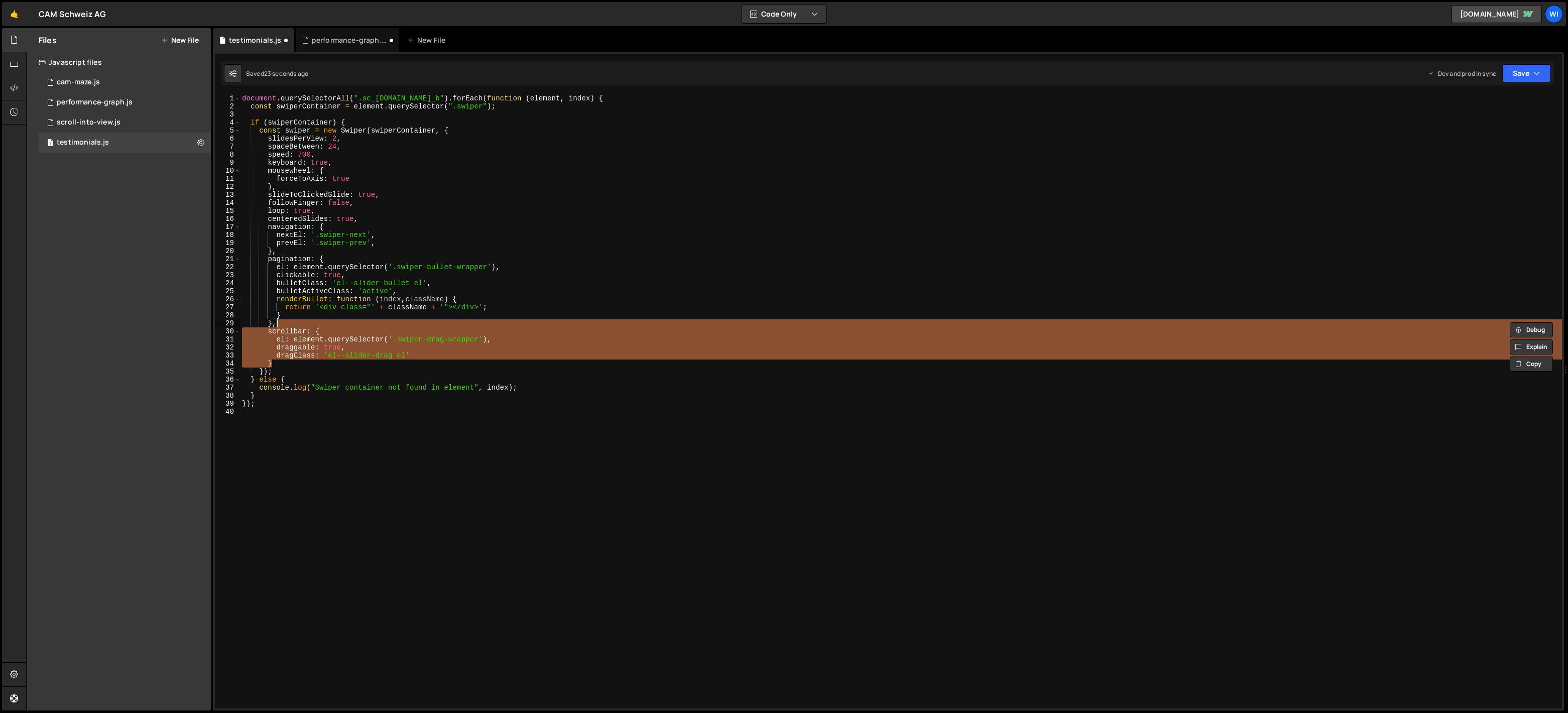
click at [420, 343] on div "document . querySelectorAll ( ".sc_[DOMAIN_NAME]_b" ) . forEach ( function ( el…" at bounding box center [901, 401] width 1322 height 614
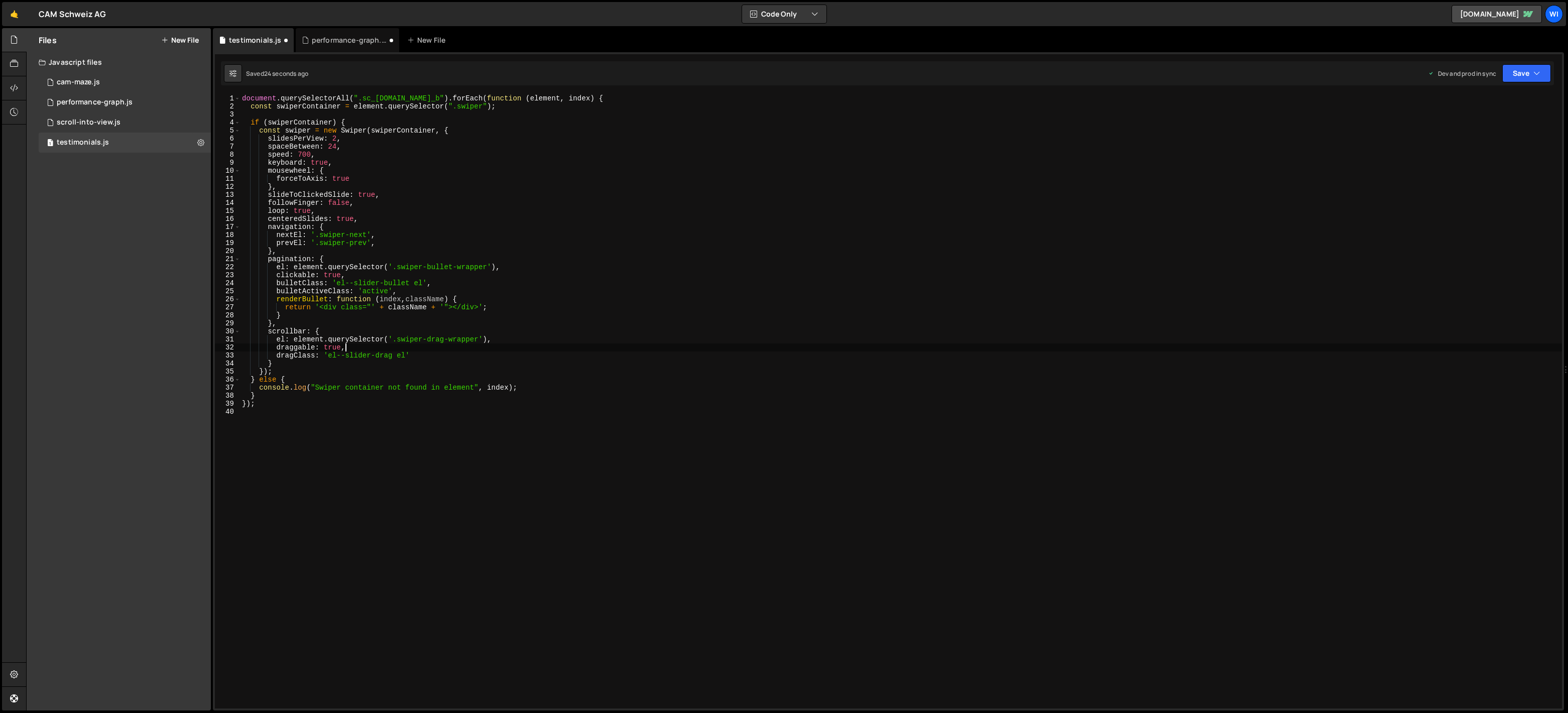
click at [452, 362] on div "document . querySelectorAll ( ".sc_[DOMAIN_NAME]_b" ) . forEach ( function ( el…" at bounding box center [901, 409] width 1322 height 630
click at [383, 356] on div "document . querySelectorAll ( ".sc_[DOMAIN_NAME]_b" ) . forEach ( function ( el…" at bounding box center [901, 409] width 1322 height 630
click at [453, 357] on div "document . querySelectorAll ( ".sc_[DOMAIN_NAME]_b" ) . forEach ( function ( el…" at bounding box center [901, 409] width 1322 height 630
type textarea "dragClass: 'el--slider-drag el',"
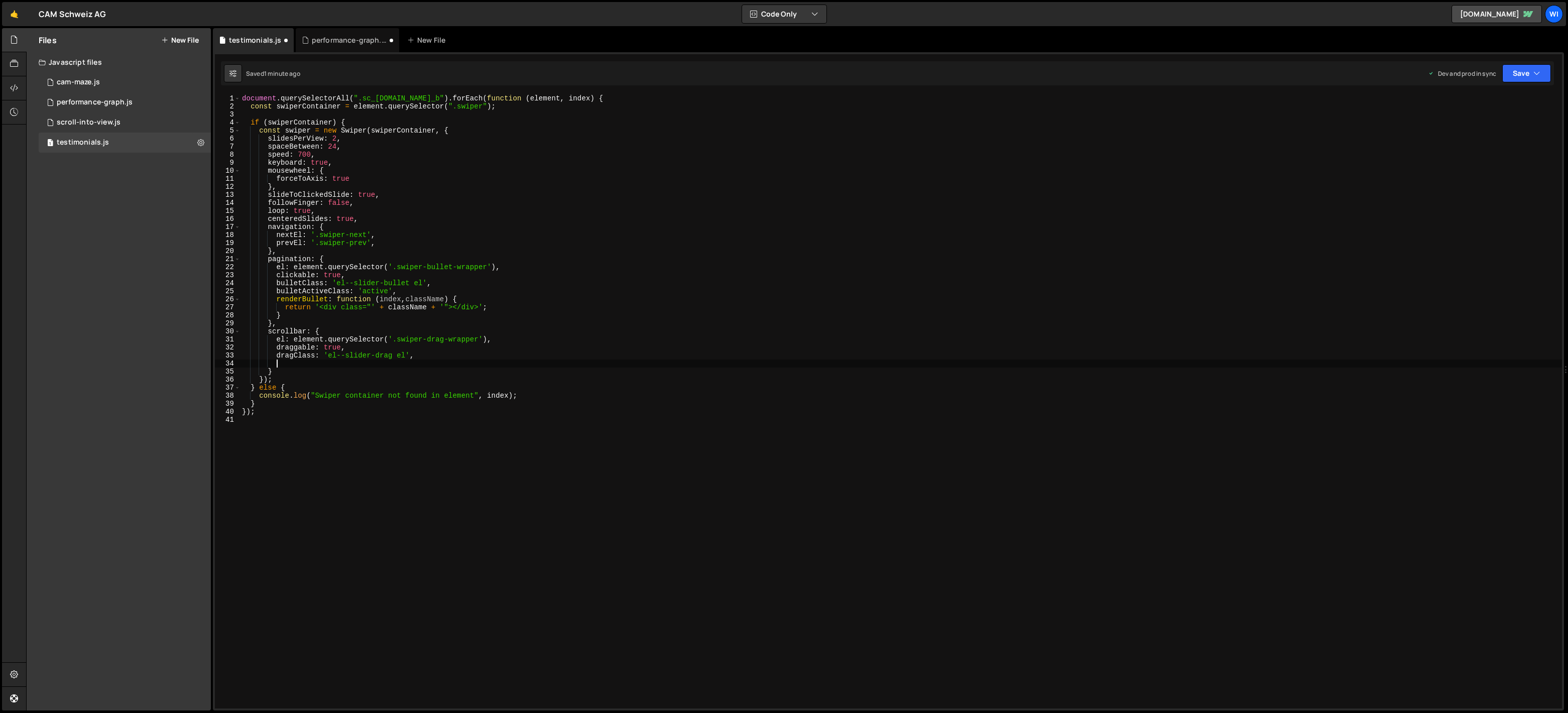
paste textarea "snapOnRelease: true,"
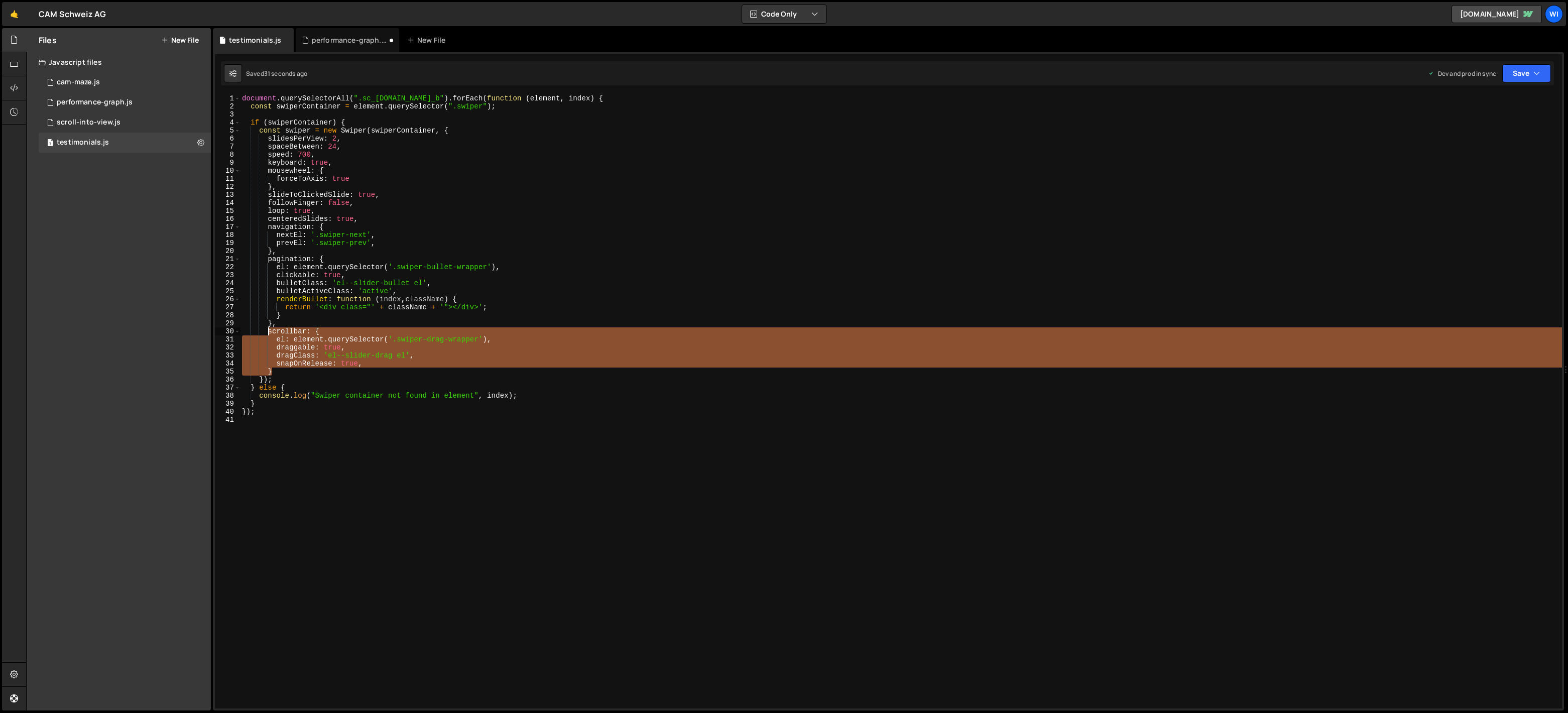
drag, startPoint x: 297, startPoint y: 374, endPoint x: 268, endPoint y: 331, distance: 51.9
click at [268, 331] on div "document . querySelectorAll ( ".sc_[DOMAIN_NAME]_b" ) . forEach ( function ( el…" at bounding box center [901, 409] width 1322 height 630
type textarea "scrollbar: { el: element.querySelector('.swiper-drag-wrapper'),"
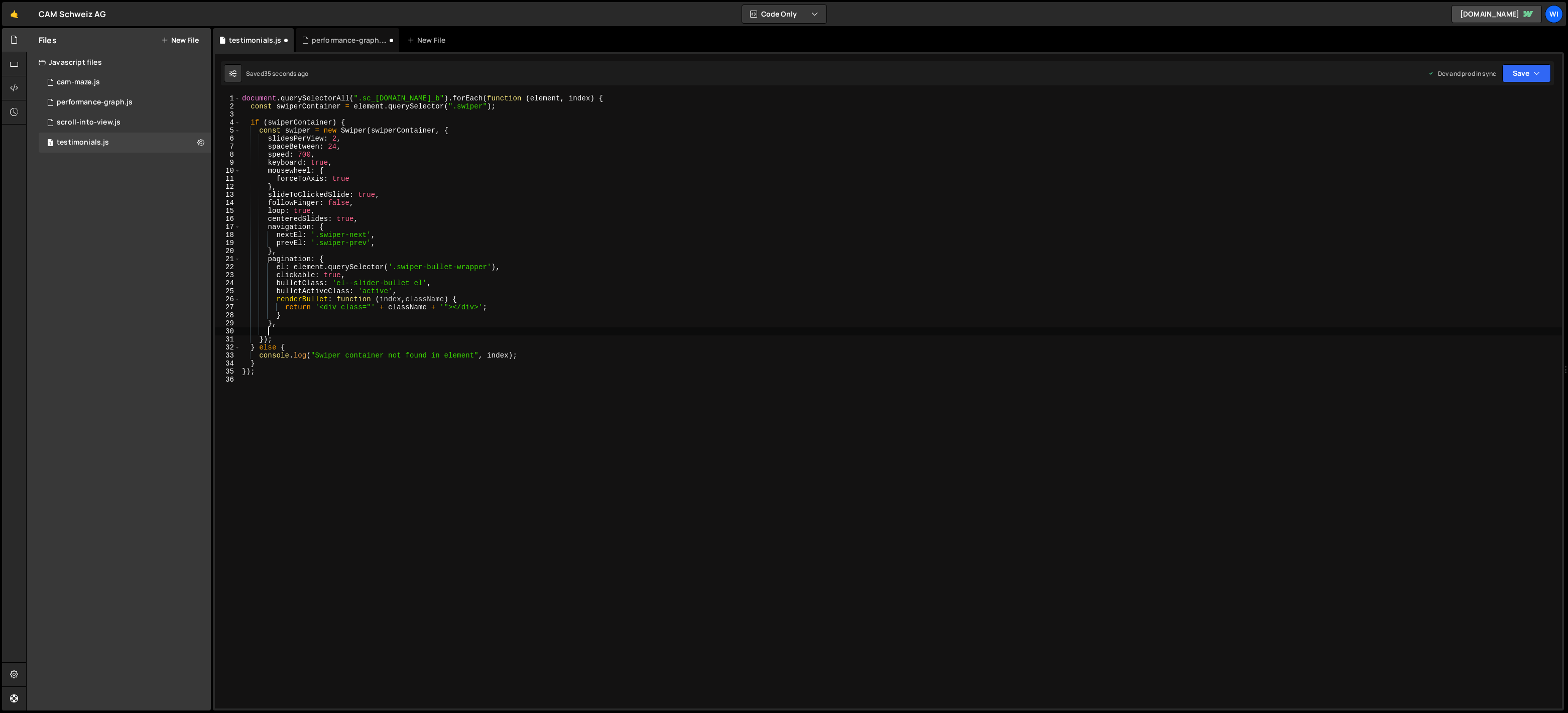
scroll to position [0, 0]
type textarea "});"
click at [621, 414] on div "document . querySelectorAll ( ".sc_[DOMAIN_NAME]_b" ) . forEach ( function ( el…" at bounding box center [901, 409] width 1322 height 630
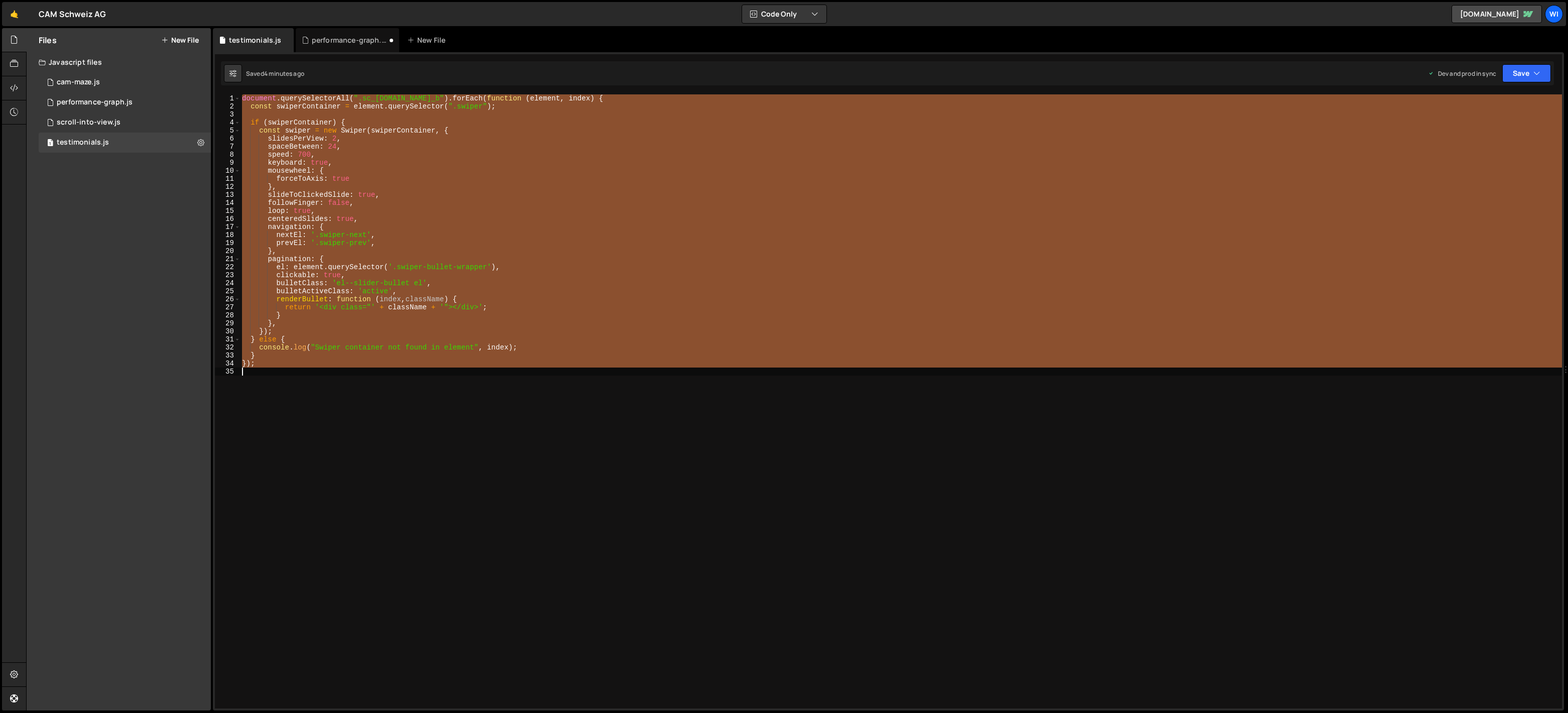
click at [456, 392] on div "document . querySelectorAll ( ".sc_[DOMAIN_NAME]_b" ) . forEach ( function ( el…" at bounding box center [901, 401] width 1322 height 614
paste textarea
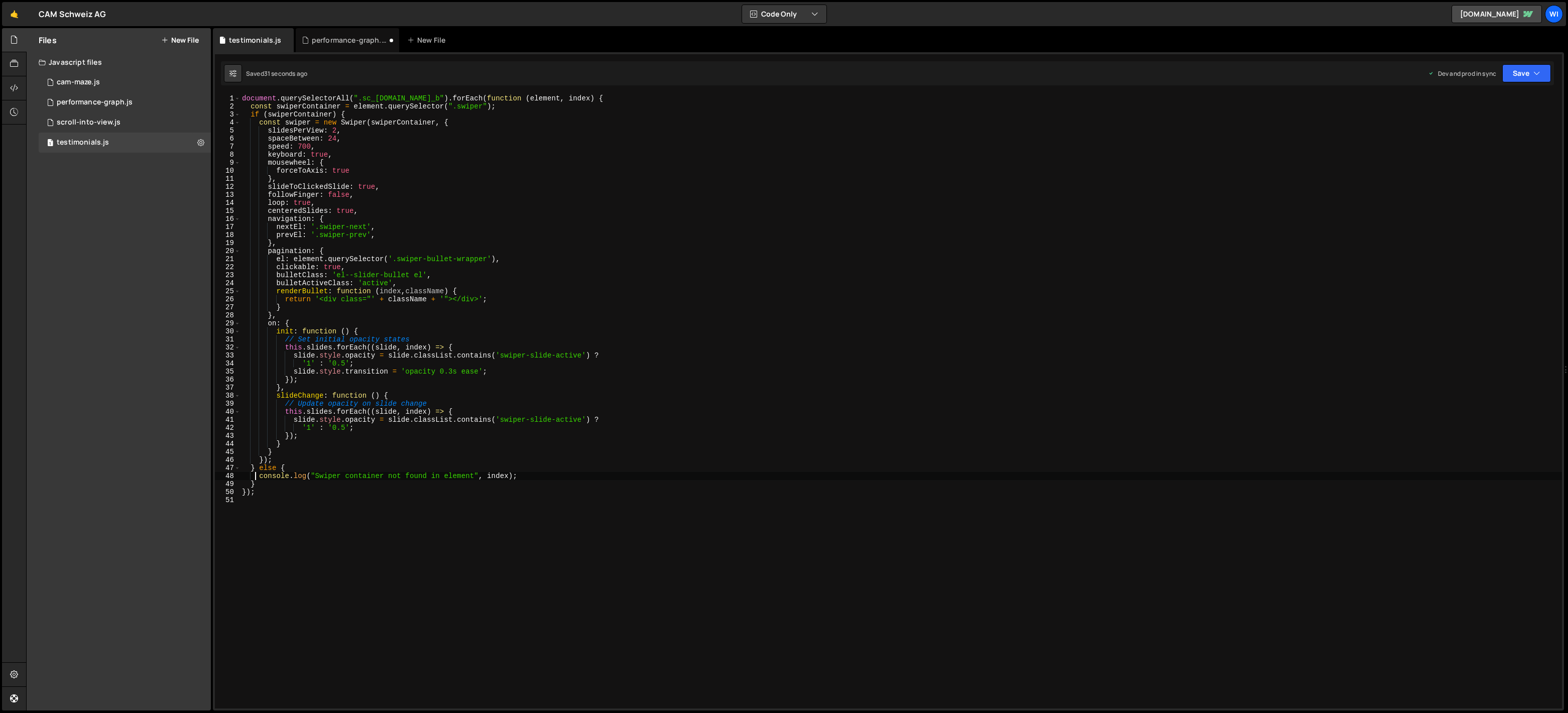
click at [474, 452] on div "document . querySelectorAll ( ".sc_[DOMAIN_NAME]_b" ) . forEach ( function ( el…" at bounding box center [901, 409] width 1322 height 630
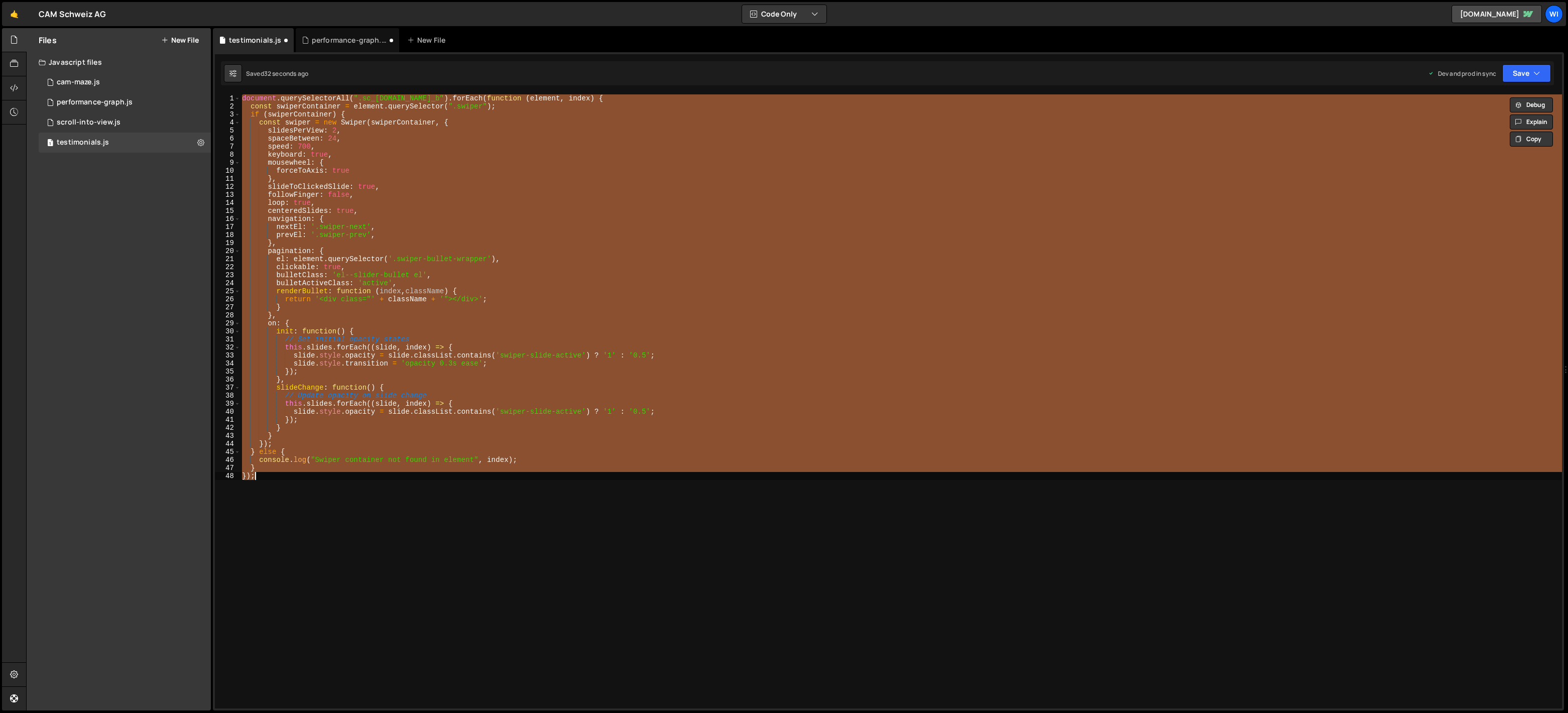
type textarea "});"
